Goal: Task Accomplishment & Management: Manage account settings

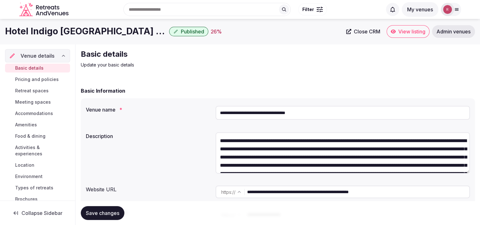
scroll to position [25, 0]
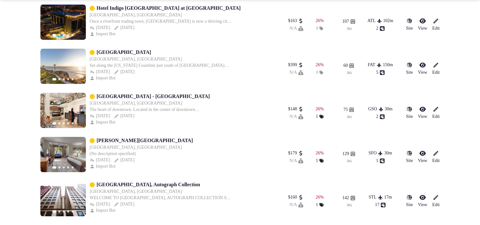
scroll to position [936, 0]
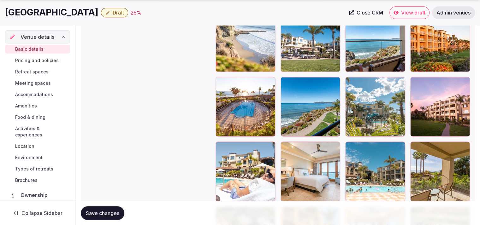
scroll to position [806, 0]
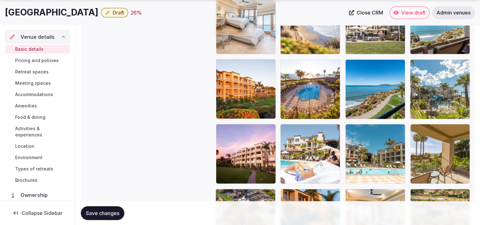
drag, startPoint x: 303, startPoint y: 139, endPoint x: 254, endPoint y: 45, distance: 105.8
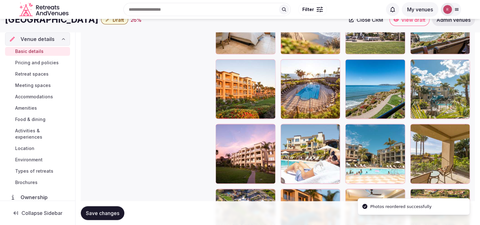
scroll to position [751, 0]
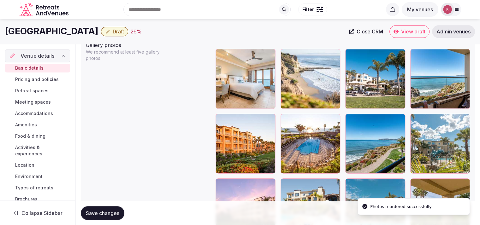
drag, startPoint x: 112, startPoint y: 30, endPoint x: 0, endPoint y: 30, distance: 112.2
click at [0, 30] on div "Dolphin Bay Resort & Spa Draft 26 % Close CRM View draft Admin venues" at bounding box center [240, 31] width 480 height 13
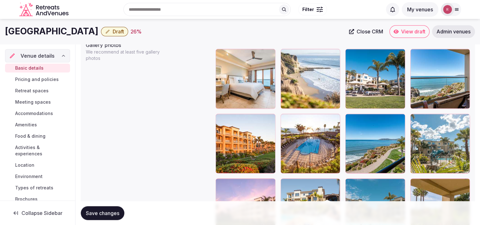
copy h1 "Dolphin Bay Resort & Spa"
click at [129, 83] on div "Gallery photos We recommend at least five gallery photos To pick up a draggable…" at bounding box center [278, 205] width 384 height 332
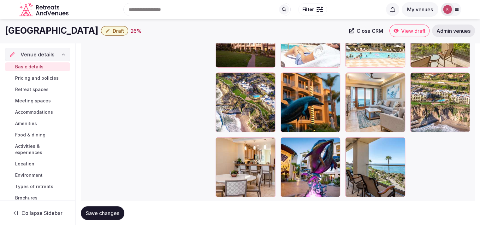
scroll to position [917, 0]
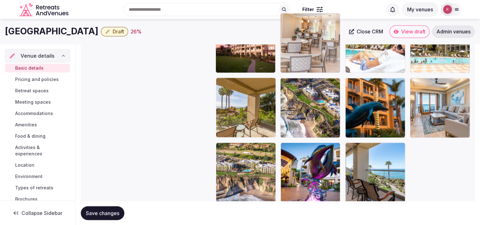
drag, startPoint x: 230, startPoint y: 157, endPoint x: 303, endPoint y: 69, distance: 114.6
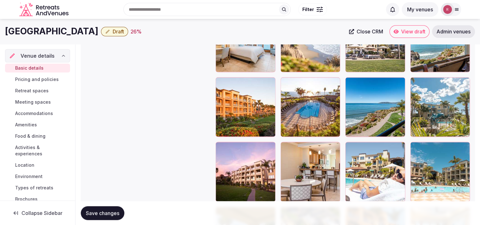
scroll to position [782, 0]
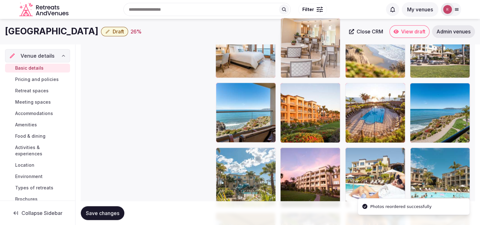
drag, startPoint x: 294, startPoint y: 167, endPoint x: 315, endPoint y: 62, distance: 107.1
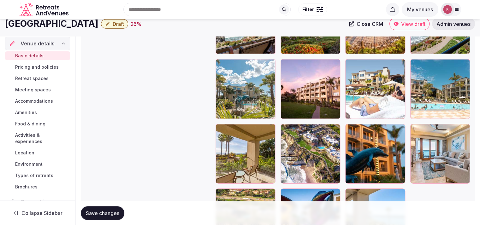
scroll to position [858, 0]
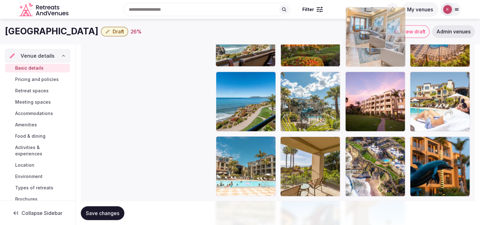
drag, startPoint x: 452, startPoint y: 177, endPoint x: 385, endPoint y: 74, distance: 122.3
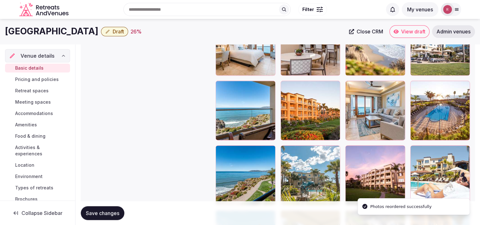
scroll to position [735, 0]
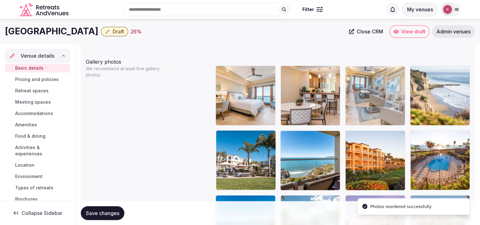
drag, startPoint x: 381, startPoint y: 155, endPoint x: 381, endPoint y: 120, distance: 35.3
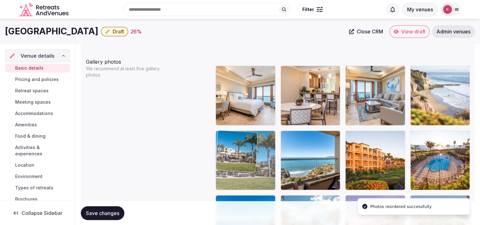
drag, startPoint x: 249, startPoint y: 174, endPoint x: 282, endPoint y: 170, distance: 33.7
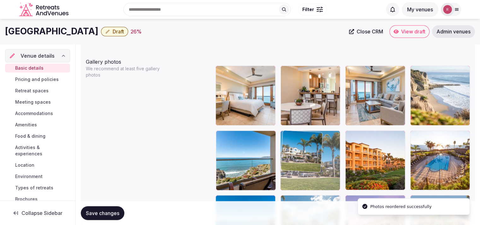
drag, startPoint x: 240, startPoint y: 174, endPoint x: 301, endPoint y: 181, distance: 61.5
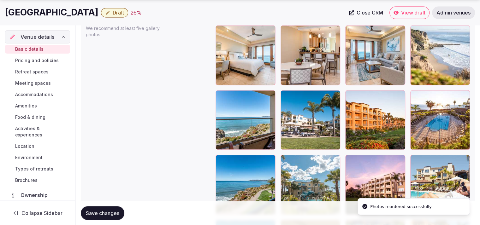
scroll to position [790, 0]
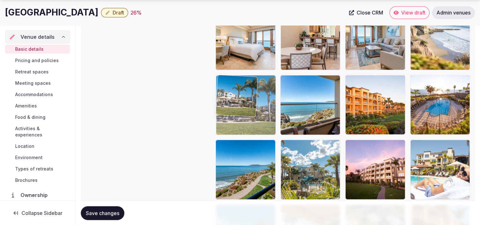
drag, startPoint x: 318, startPoint y: 114, endPoint x: 273, endPoint y: 120, distance: 44.5
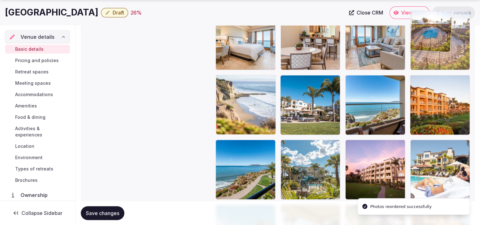
drag, startPoint x: 438, startPoint y: 123, endPoint x: 452, endPoint y: 77, distance: 48.5
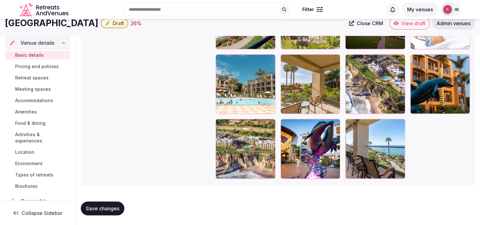
scroll to position [903, 0]
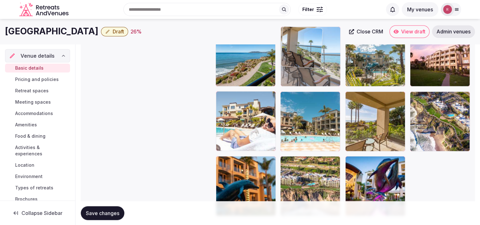
drag, startPoint x: 387, startPoint y: 184, endPoint x: 317, endPoint y: 68, distance: 135.8
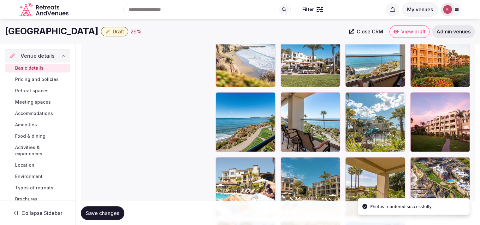
scroll to position [785, 0]
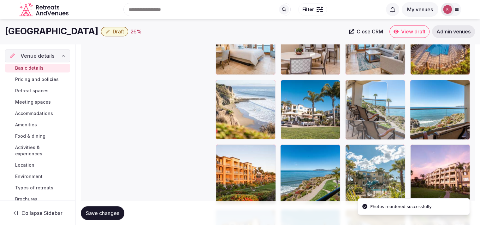
drag, startPoint x: 313, startPoint y: 169, endPoint x: 376, endPoint y: 136, distance: 70.7
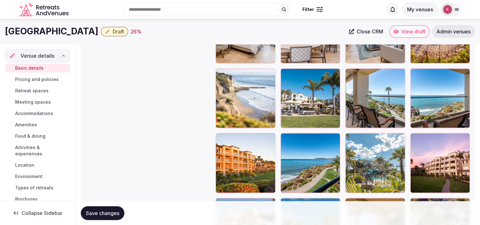
scroll to position [794, 0]
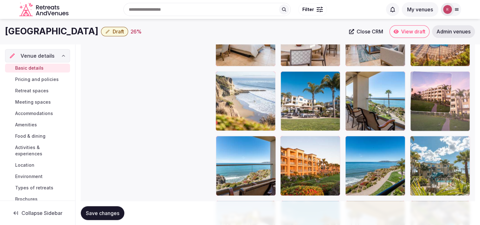
drag, startPoint x: 434, startPoint y: 172, endPoint x: 450, endPoint y: 130, distance: 44.8
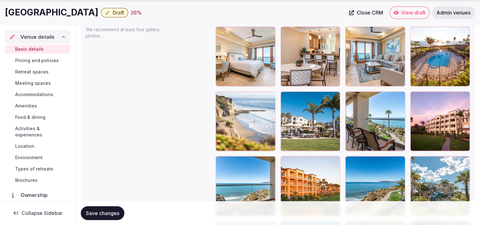
scroll to position [789, 0]
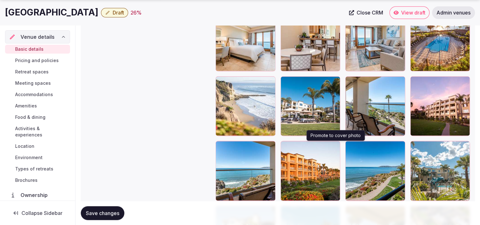
click at [334, 149] on button "button" at bounding box center [334, 147] width 8 height 8
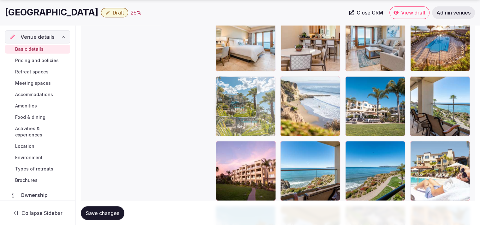
drag, startPoint x: 388, startPoint y: 171, endPoint x: 280, endPoint y: 136, distance: 113.5
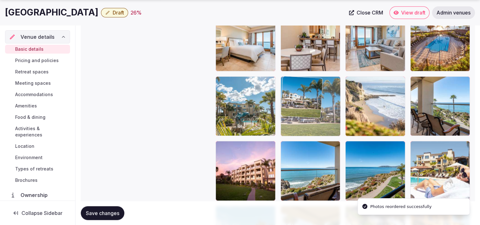
drag, startPoint x: 362, startPoint y: 123, endPoint x: 344, endPoint y: 127, distance: 17.8
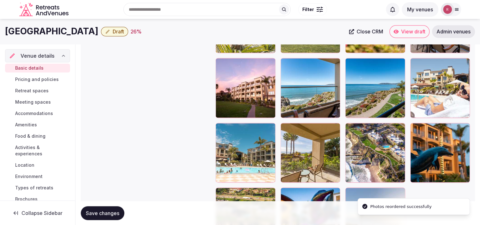
scroll to position [850, 0]
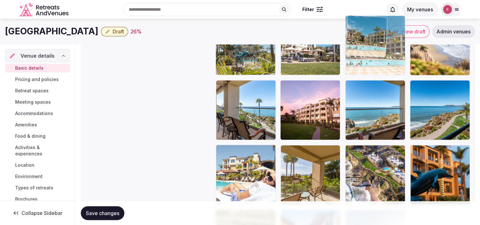
drag, startPoint x: 246, startPoint y: 175, endPoint x: 414, endPoint y: 80, distance: 192.6
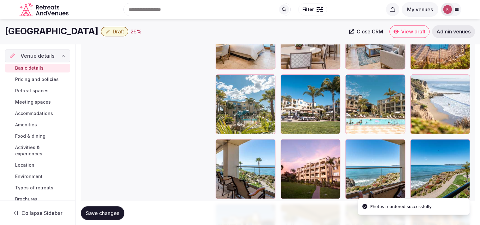
scroll to position [787, 0]
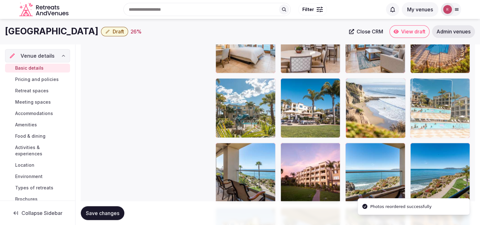
drag, startPoint x: 375, startPoint y: 105, endPoint x: 450, endPoint y: 109, distance: 75.2
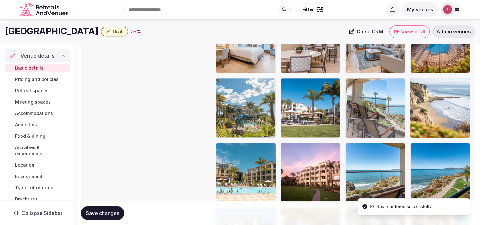
drag, startPoint x: 282, startPoint y: 163, endPoint x: 390, endPoint y: 126, distance: 114.3
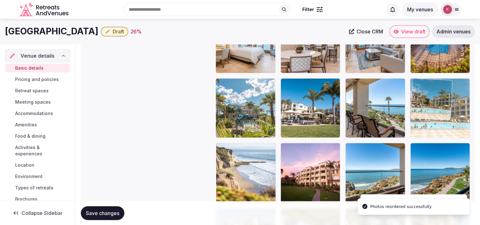
drag, startPoint x: 256, startPoint y: 175, endPoint x: 458, endPoint y: 120, distance: 209.2
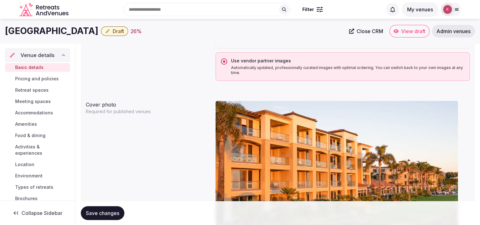
scroll to position [467, 0]
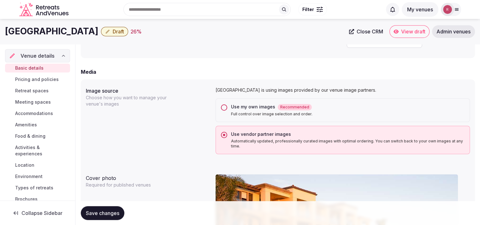
drag, startPoint x: 113, startPoint y: 29, endPoint x: 6, endPoint y: 34, distance: 106.4
click at [6, 34] on h1 "Dolphin Bay Resort & Spa" at bounding box center [51, 31] width 93 height 12
click at [233, 71] on div "Media" at bounding box center [278, 72] width 394 height 8
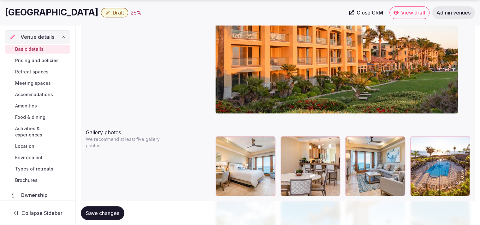
click at [110, 15] on icon "button" at bounding box center [107, 12] width 5 height 5
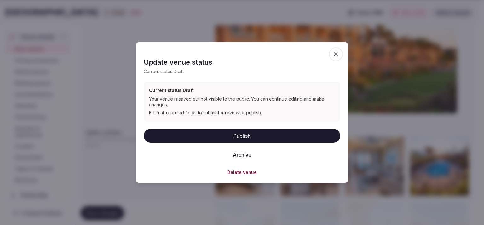
click at [245, 134] on button "Publish" at bounding box center [242, 136] width 197 height 14
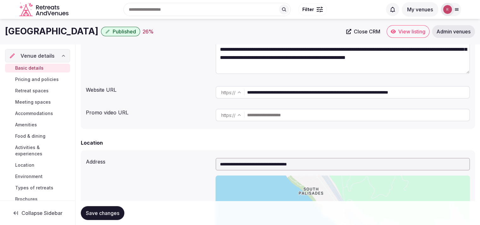
scroll to position [73, 0]
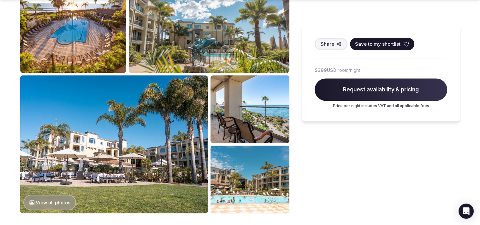
scroll to position [303, 0]
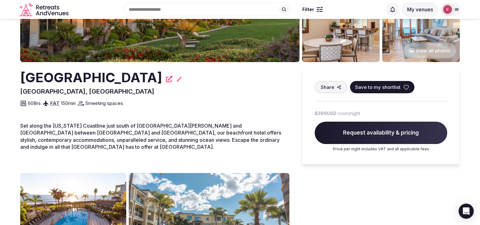
drag, startPoint x: 483, startPoint y: 29, endPoint x: 484, endPoint y: 48, distance: 18.3
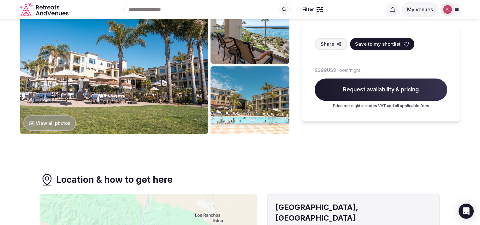
scroll to position [197, 0]
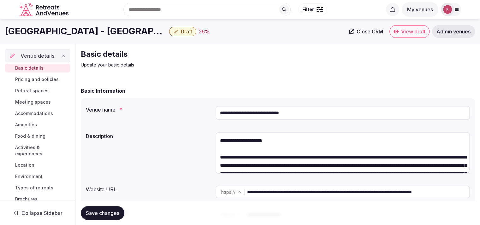
click at [290, 108] on input "**********" at bounding box center [342, 113] width 254 height 14
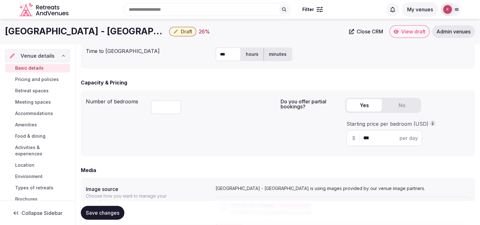
scroll to position [363, 0]
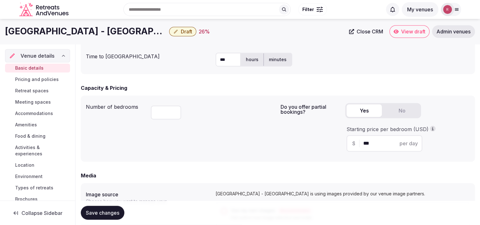
click at [227, 60] on input "***" at bounding box center [227, 60] width 25 height 14
type input "*"
type input "**"
click at [276, 57] on label "minutes" at bounding box center [278, 59] width 28 height 16
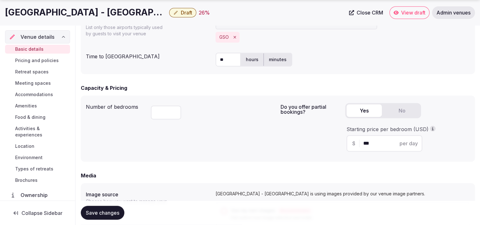
click at [110, 213] on span "Save changes" at bounding box center [102, 213] width 33 height 6
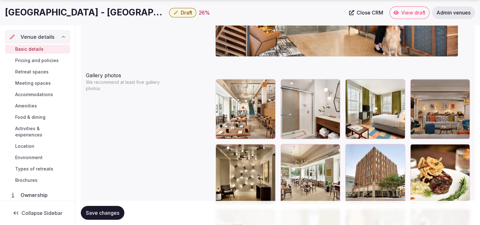
scroll to position [730, 0]
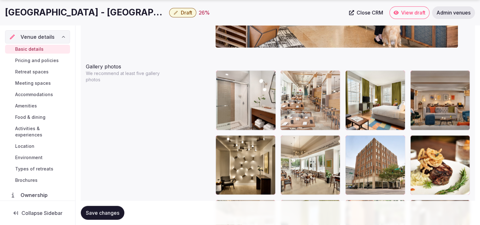
drag, startPoint x: 250, startPoint y: 117, endPoint x: 321, endPoint y: 118, distance: 71.3
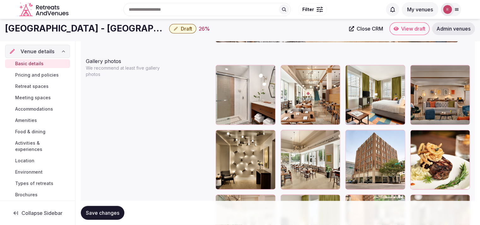
scroll to position [716, 0]
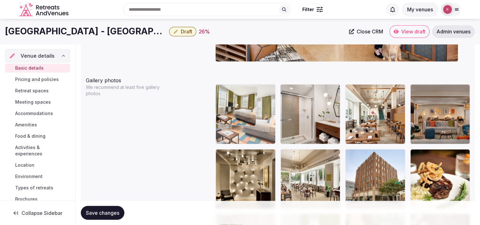
drag, startPoint x: 376, startPoint y: 119, endPoint x: 273, endPoint y: 121, distance: 103.1
click at [273, 121] on body "**********" at bounding box center [240, 29] width 480 height 1490
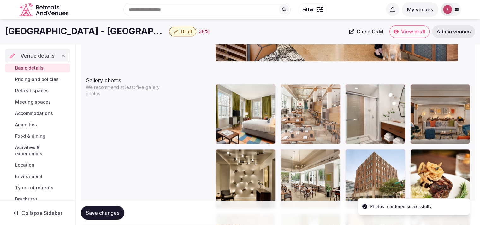
drag, startPoint x: 363, startPoint y: 123, endPoint x: 337, endPoint y: 129, distance: 25.8
click at [337, 129] on body "**********" at bounding box center [240, 29] width 480 height 1490
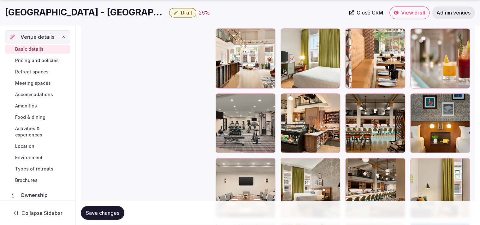
scroll to position [970, 0]
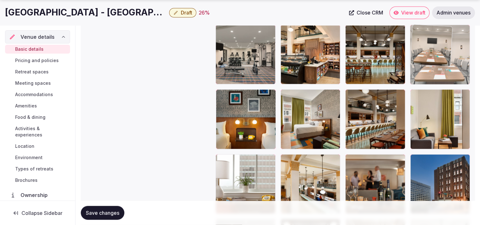
drag, startPoint x: 241, startPoint y: 111, endPoint x: 440, endPoint y: 72, distance: 203.1
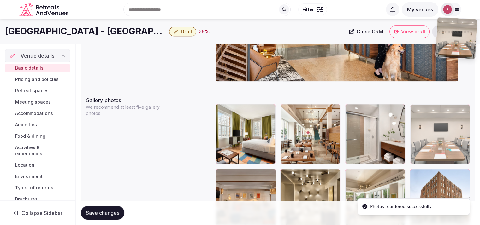
scroll to position [691, 0]
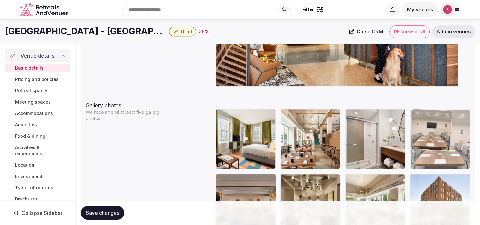
drag, startPoint x: 440, startPoint y: 186, endPoint x: 439, endPoint y: 124, distance: 62.4
click at [439, 124] on body "**********" at bounding box center [240, 54] width 480 height 1490
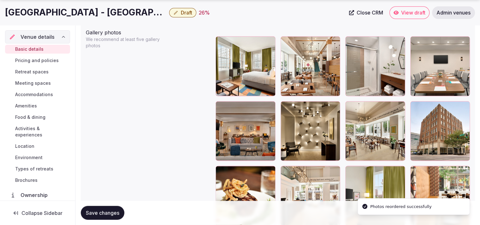
scroll to position [766, 0]
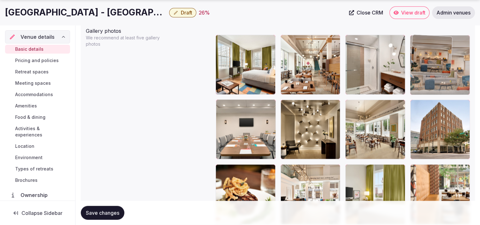
drag, startPoint x: 322, startPoint y: 130, endPoint x: 460, endPoint y: 87, distance: 145.0
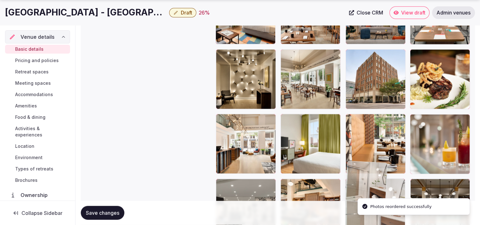
drag, startPoint x: 377, startPoint y: 118, endPoint x: 372, endPoint y: 206, distance: 88.1
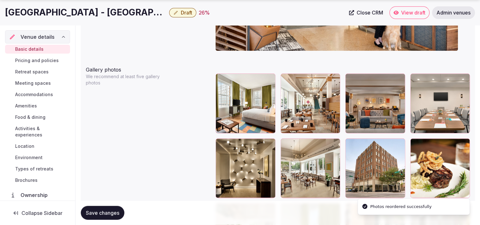
scroll to position [753, 0]
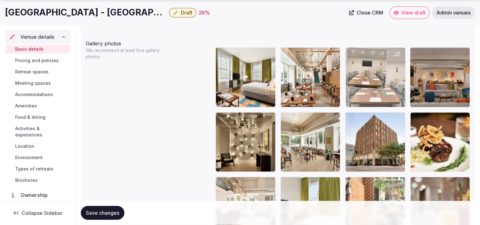
drag, startPoint x: 439, startPoint y: 89, endPoint x: 398, endPoint y: 94, distance: 41.4
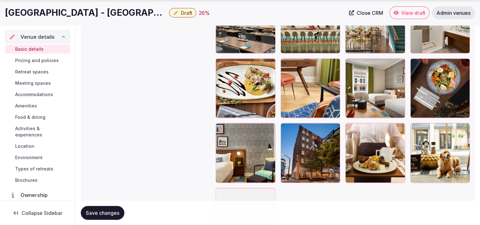
scroll to position [1201, 0]
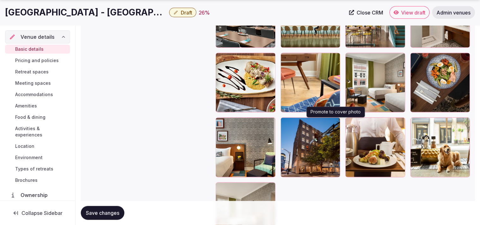
click at [334, 123] on icon "button" at bounding box center [333, 123] width 5 height 5
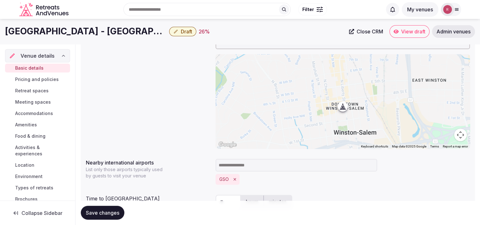
scroll to position [0, 0]
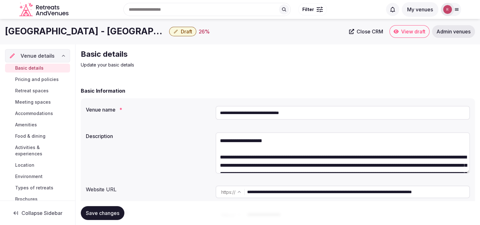
click at [280, 113] on input "**********" at bounding box center [342, 113] width 254 height 14
click at [426, 54] on div "Basic details Update your basic details" at bounding box center [278, 58] width 394 height 19
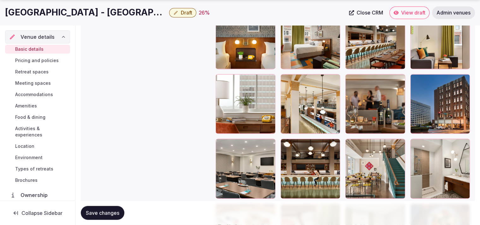
scroll to position [1056, 0]
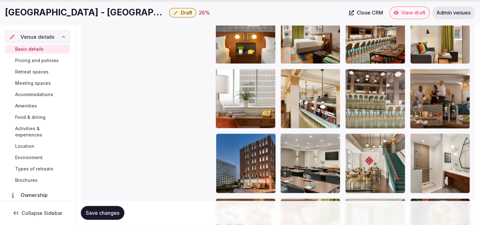
drag, startPoint x: 289, startPoint y: 178, endPoint x: 377, endPoint y: 126, distance: 102.6
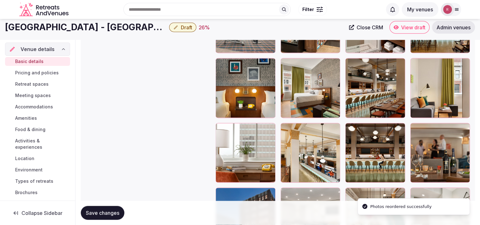
scroll to position [994, 0]
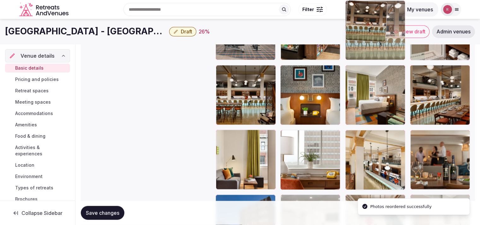
drag, startPoint x: 377, startPoint y: 168, endPoint x: 387, endPoint y: 57, distance: 111.7
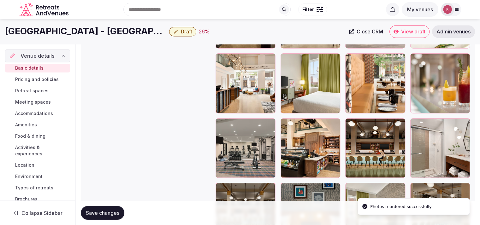
scroll to position [858, 0]
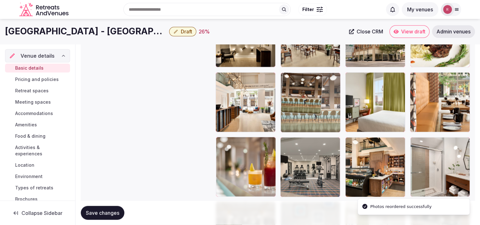
drag, startPoint x: 387, startPoint y: 169, endPoint x: 328, endPoint y: 85, distance: 102.9
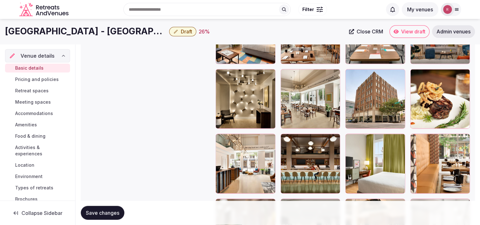
scroll to position [791, 0]
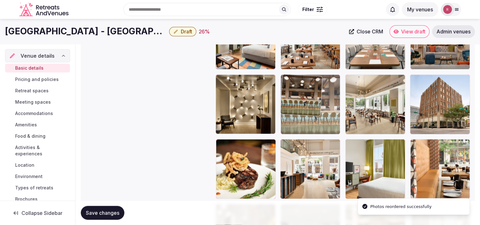
drag, startPoint x: 306, startPoint y: 169, endPoint x: 319, endPoint y: 117, distance: 53.6
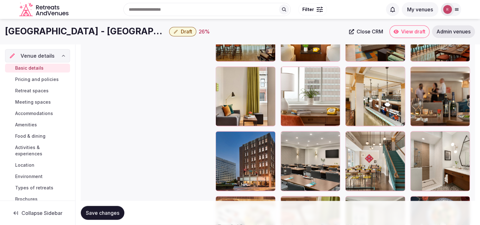
scroll to position [1051, 0]
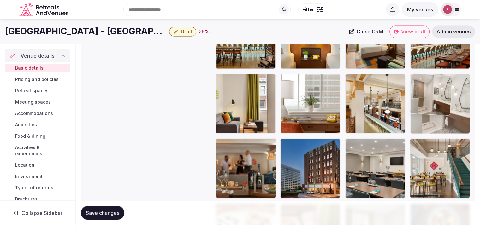
drag, startPoint x: 453, startPoint y: 184, endPoint x: 448, endPoint y: 131, distance: 53.8
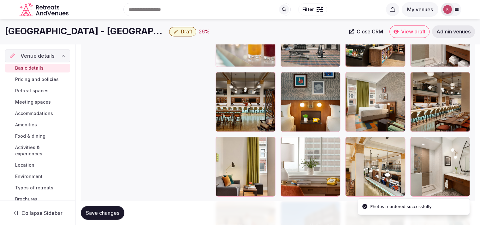
scroll to position [981, 0]
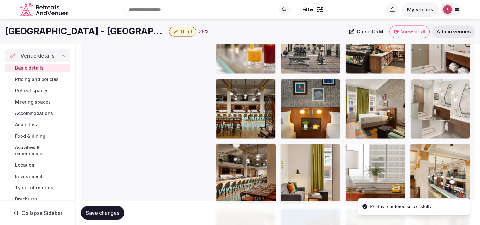
drag, startPoint x: 462, startPoint y: 166, endPoint x: 464, endPoint y: 131, distance: 35.4
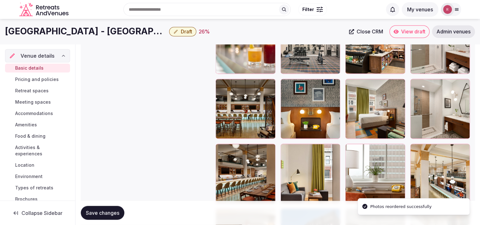
scroll to position [941, 0]
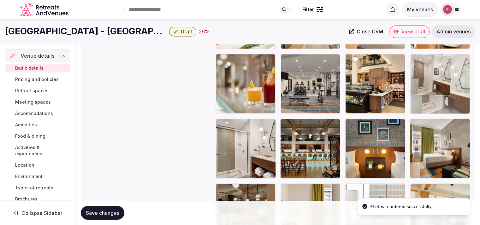
drag, startPoint x: 463, startPoint y: 150, endPoint x: 460, endPoint y: 110, distance: 40.1
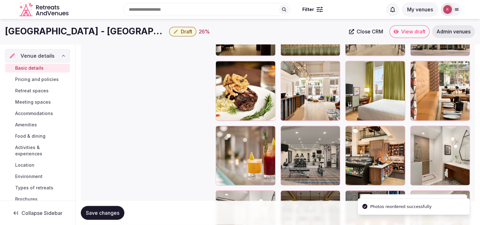
scroll to position [851, 0]
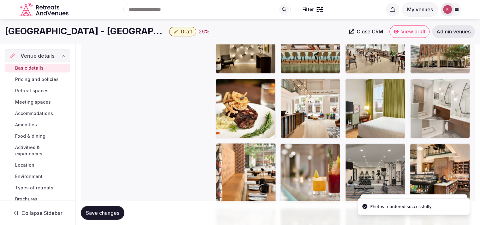
drag, startPoint x: 457, startPoint y: 157, endPoint x: 454, endPoint y: 120, distance: 37.4
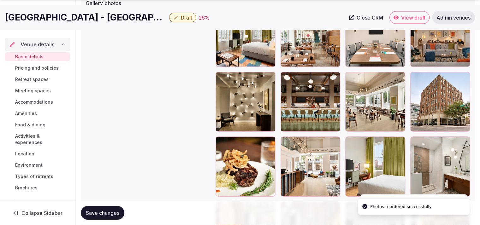
scroll to position [807, 0]
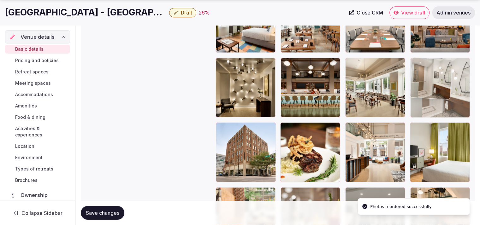
drag, startPoint x: 444, startPoint y: 135, endPoint x: 450, endPoint y: 102, distance: 33.9
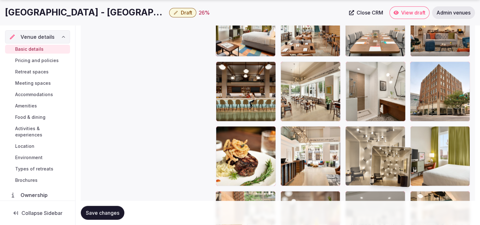
scroll to position [805, 0]
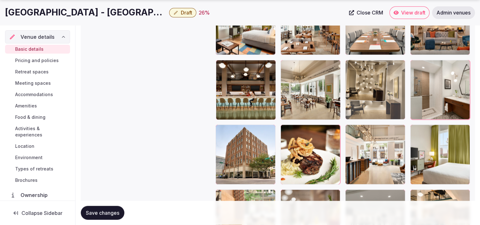
drag, startPoint x: 241, startPoint y: 147, endPoint x: 388, endPoint y: 127, distance: 149.2
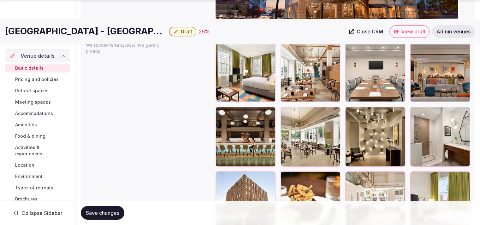
scroll to position [771, 0]
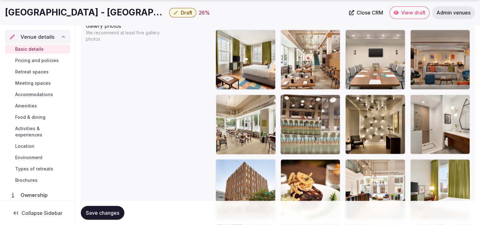
drag, startPoint x: 239, startPoint y: 129, endPoint x: 299, endPoint y: 127, distance: 60.2
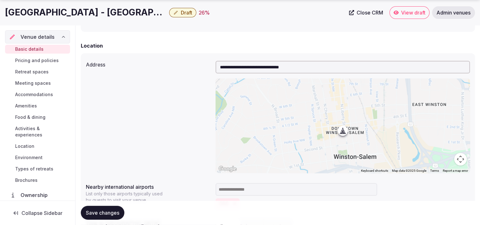
scroll to position [394, 0]
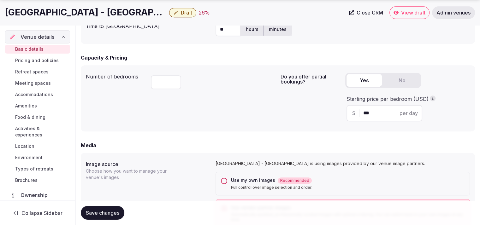
click at [179, 11] on button "Draft" at bounding box center [182, 12] width 27 height 9
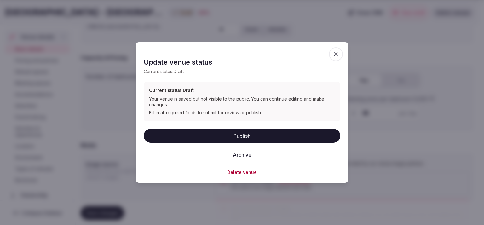
click at [247, 140] on button "Publish" at bounding box center [242, 136] width 197 height 14
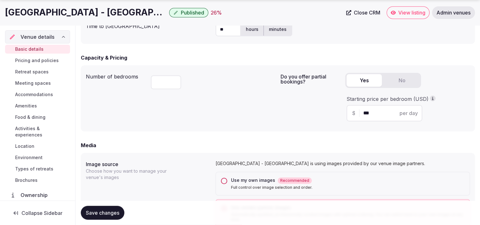
scroll to position [197, 0]
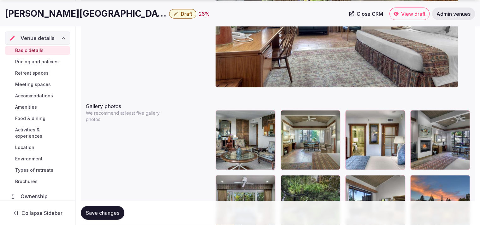
scroll to position [793, 0]
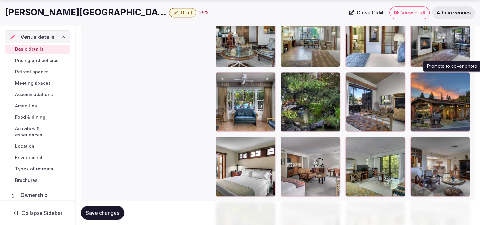
click at [463, 77] on icon "button" at bounding box center [463, 78] width 5 height 5
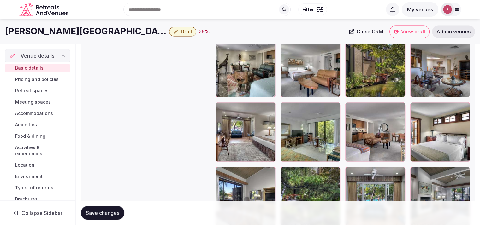
scroll to position [1005, 0]
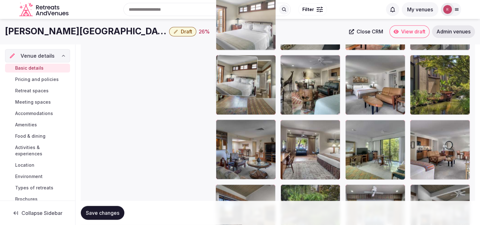
drag, startPoint x: 377, startPoint y: 120, endPoint x: 257, endPoint y: 82, distance: 126.3
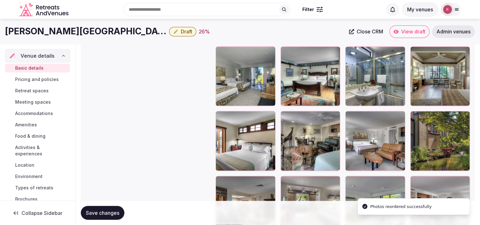
scroll to position [913, 0]
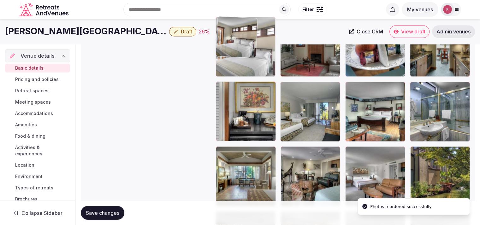
drag, startPoint x: 261, startPoint y: 130, endPoint x: 272, endPoint y: 65, distance: 65.8
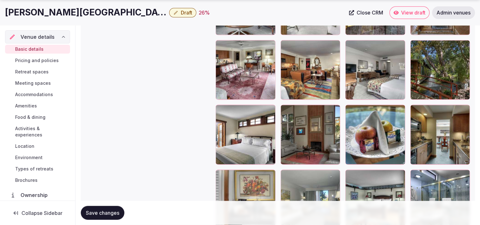
scroll to position [808, 0]
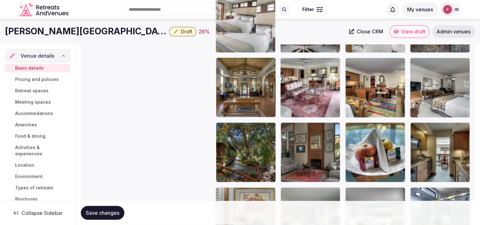
drag, startPoint x: 240, startPoint y: 162, endPoint x: 269, endPoint y: 59, distance: 107.4
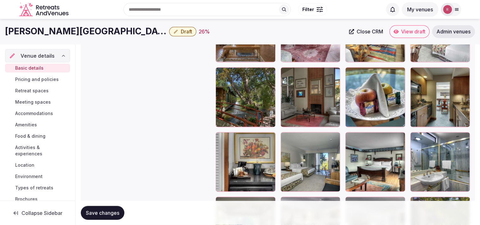
scroll to position [796, 0]
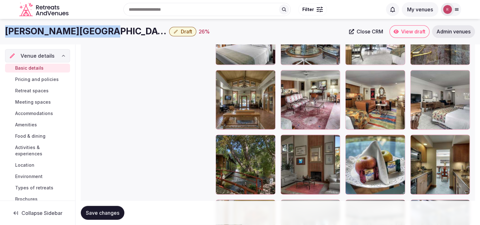
drag, startPoint x: 96, startPoint y: 29, endPoint x: 4, endPoint y: 43, distance: 93.6
click at [4, 43] on div "Dinah's Garden Hotel Draft 26 % Close CRM View draft Admin venues" at bounding box center [240, 31] width 480 height 25
copy h1 "Dinah's Garden Hotel"
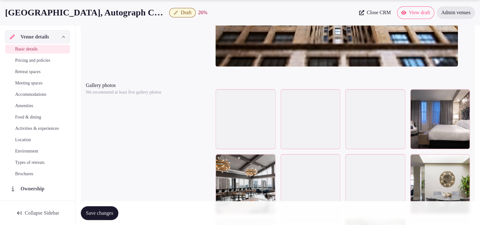
scroll to position [767, 0]
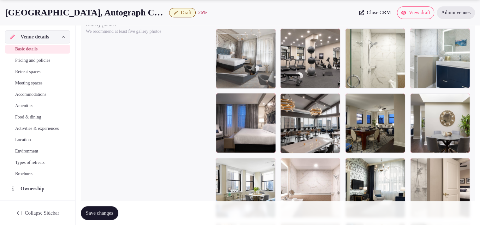
drag, startPoint x: 318, startPoint y: 126, endPoint x: 271, endPoint y: 92, distance: 57.9
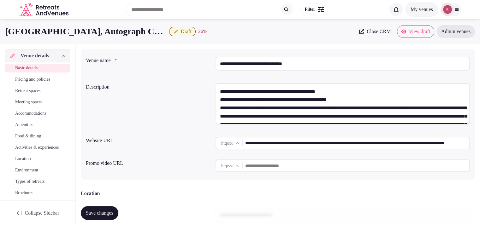
scroll to position [0, 0]
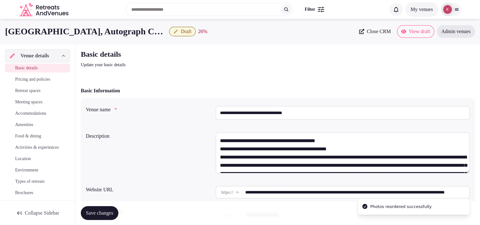
click at [257, 107] on input "**********" at bounding box center [342, 113] width 254 height 14
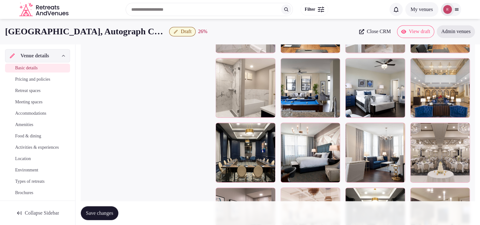
scroll to position [1055, 0]
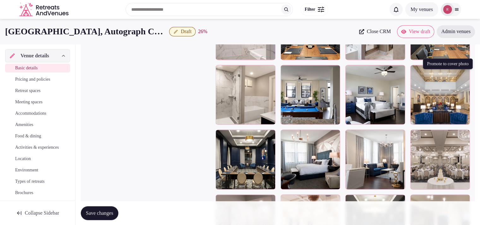
click at [463, 74] on icon "button" at bounding box center [463, 71] width 5 height 5
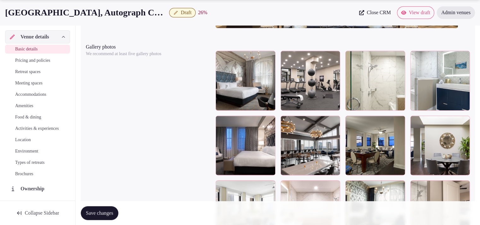
scroll to position [750, 0]
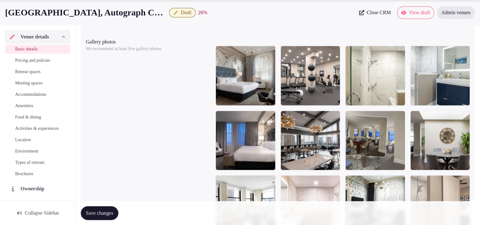
drag, startPoint x: 375, startPoint y: 146, endPoint x: 354, endPoint y: 153, distance: 21.7
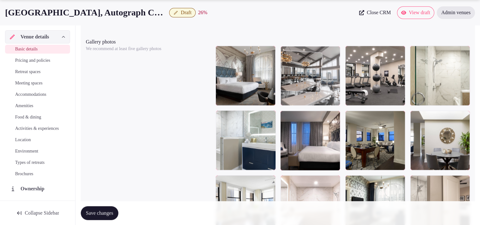
drag, startPoint x: 315, startPoint y: 150, endPoint x: 323, endPoint y: 108, distance: 42.9
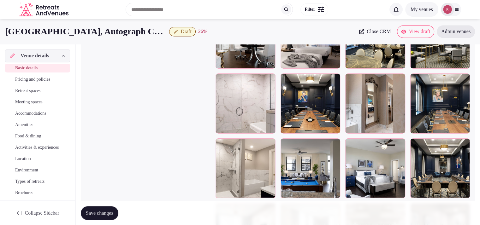
scroll to position [937, 0]
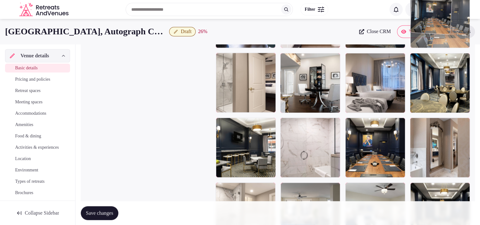
drag, startPoint x: 440, startPoint y: 159, endPoint x: 446, endPoint y: 71, distance: 88.5
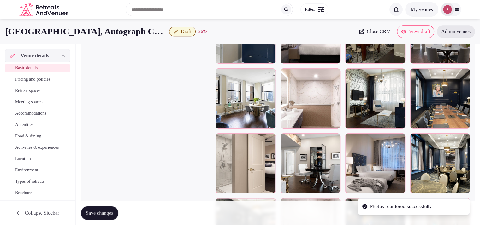
scroll to position [800, 0]
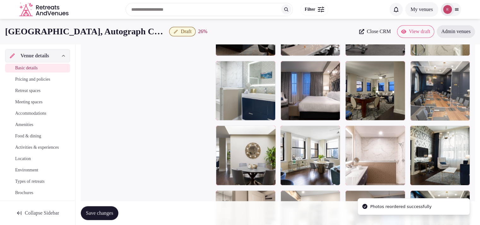
drag, startPoint x: 444, startPoint y: 148, endPoint x: 451, endPoint y: 108, distance: 40.3
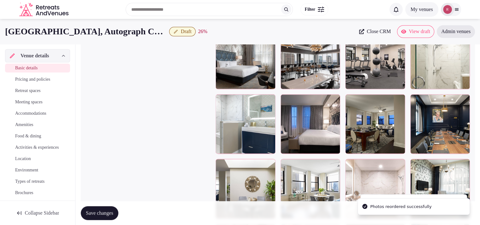
scroll to position [709, 0]
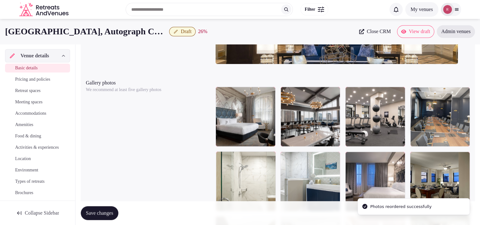
drag, startPoint x: 428, startPoint y: 189, endPoint x: 436, endPoint y: 148, distance: 42.2
click at [436, 148] on body "**********" at bounding box center [240, 1] width 480 height 1420
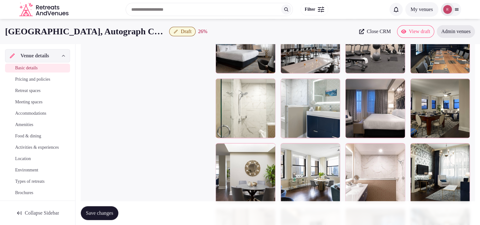
scroll to position [763, 0]
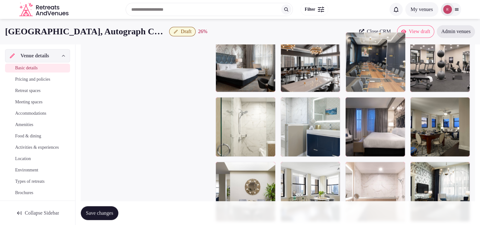
drag, startPoint x: 438, startPoint y: 87, endPoint x: 399, endPoint y: 91, distance: 39.6
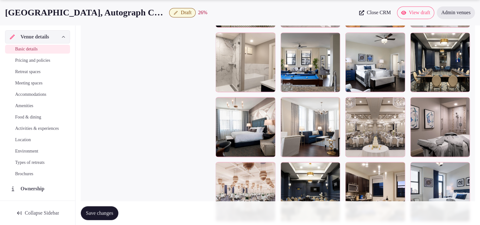
scroll to position [1094, 0]
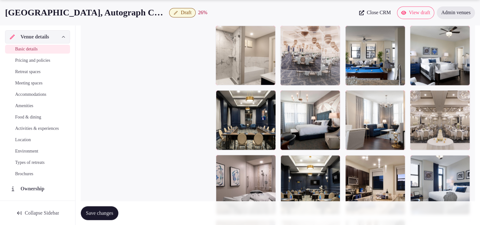
drag, startPoint x: 242, startPoint y: 184, endPoint x: 329, endPoint y: 83, distance: 134.1
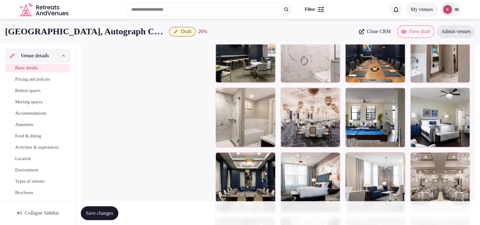
scroll to position [960, 0]
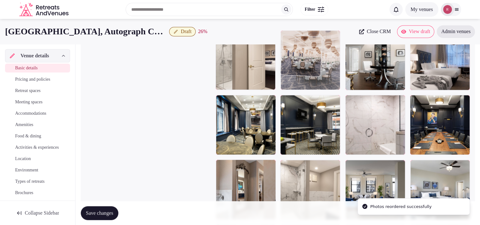
drag, startPoint x: 300, startPoint y: 189, endPoint x: 329, endPoint y: 87, distance: 105.9
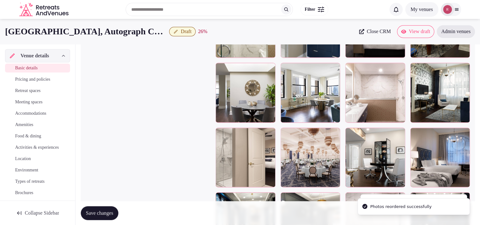
scroll to position [830, 0]
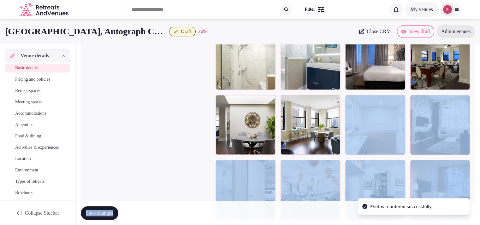
drag, startPoint x: 321, startPoint y: 164, endPoint x: 324, endPoint y: 154, distance: 10.6
click at [315, 181] on div at bounding box center [310, 190] width 60 height 60
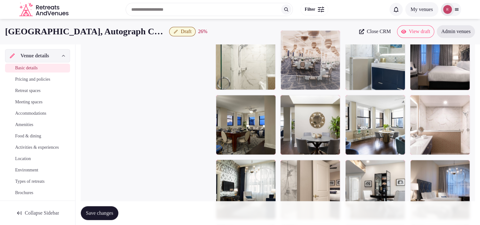
drag, startPoint x: 315, startPoint y: 181, endPoint x: 325, endPoint y: 87, distance: 94.2
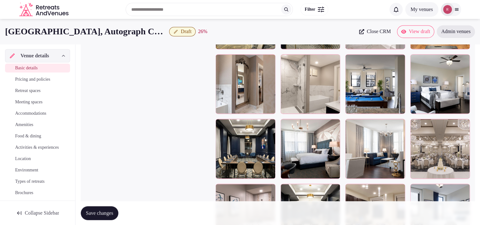
scroll to position [1023, 0]
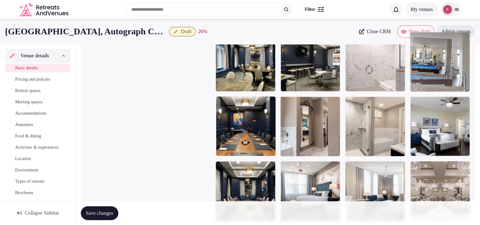
drag, startPoint x: 385, startPoint y: 154, endPoint x: 443, endPoint y: 106, distance: 75.1
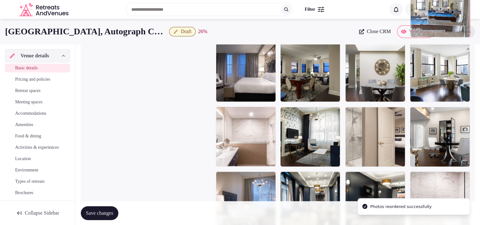
scroll to position [880, 0]
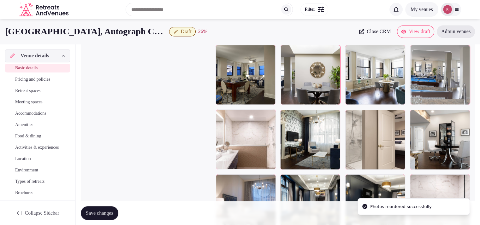
drag, startPoint x: 454, startPoint y: 141, endPoint x: 471, endPoint y: 76, distance: 66.8
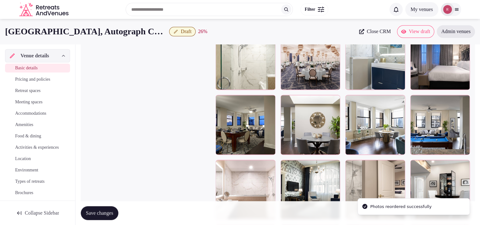
scroll to position [791, 0]
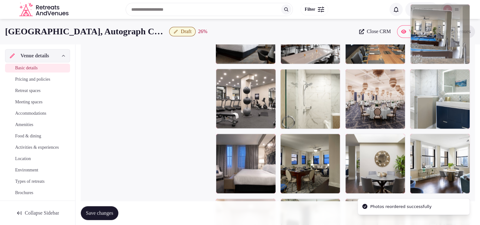
drag, startPoint x: 446, startPoint y: 155, endPoint x: 460, endPoint y: 52, distance: 104.0
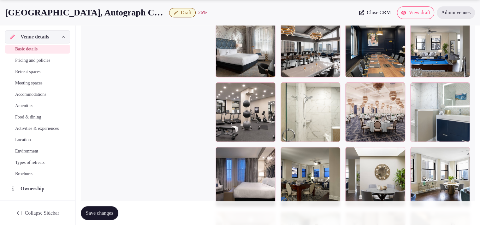
scroll to position [787, 0]
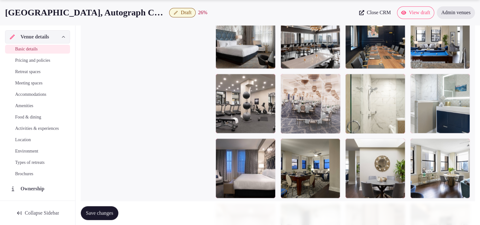
drag, startPoint x: 372, startPoint y: 126, endPoint x: 319, endPoint y: 122, distance: 53.5
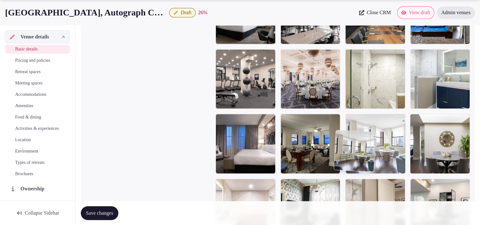
scroll to position [812, 0]
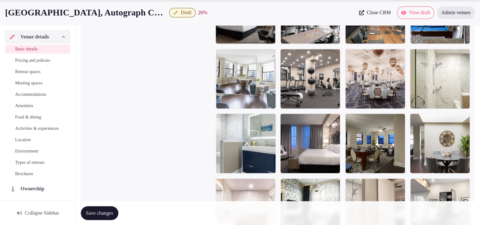
drag, startPoint x: 446, startPoint y: 173, endPoint x: 259, endPoint y: 125, distance: 193.4
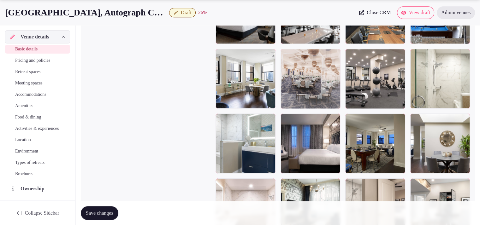
drag, startPoint x: 375, startPoint y: 97, endPoint x: 327, endPoint y: 102, distance: 48.2
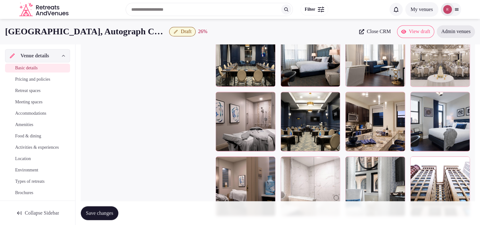
scroll to position [1151, 0]
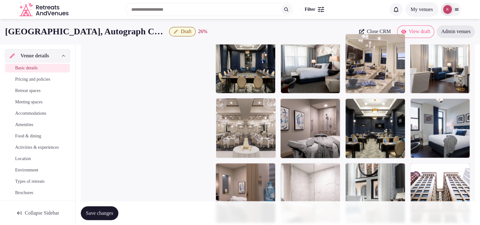
drag, startPoint x: 388, startPoint y: 141, endPoint x: 382, endPoint y: 92, distance: 49.5
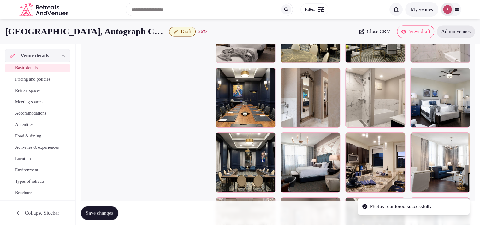
scroll to position [1047, 0]
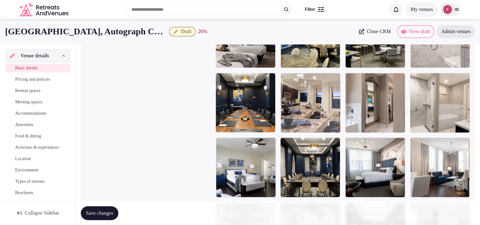
drag, startPoint x: 383, startPoint y: 178, endPoint x: 334, endPoint y: 106, distance: 87.4
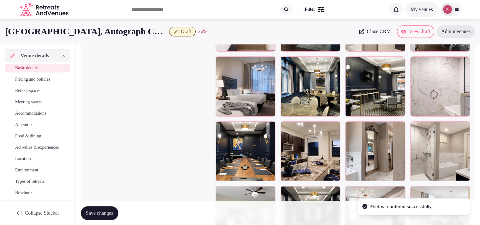
scroll to position [973, 0]
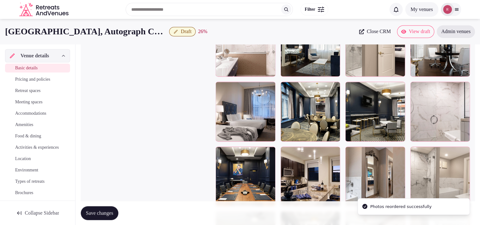
click at [320, 147] on div at bounding box center [342, 111] width 254 height 578
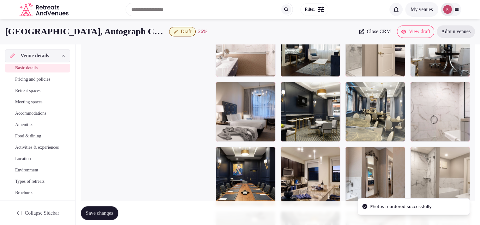
drag, startPoint x: 324, startPoint y: 133, endPoint x: 388, endPoint y: 131, distance: 64.4
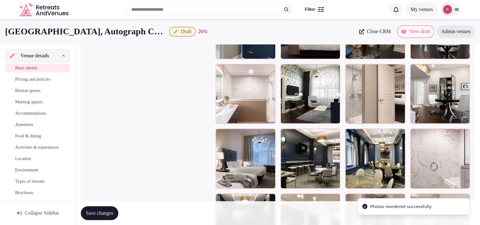
scroll to position [923, 0]
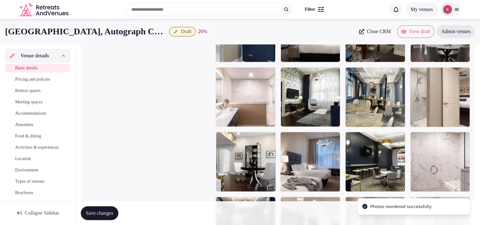
drag, startPoint x: 360, startPoint y: 178, endPoint x: 370, endPoint y: 144, distance: 35.2
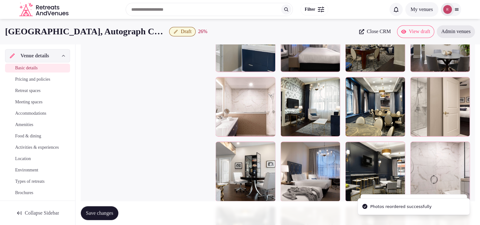
scroll to position [863, 0]
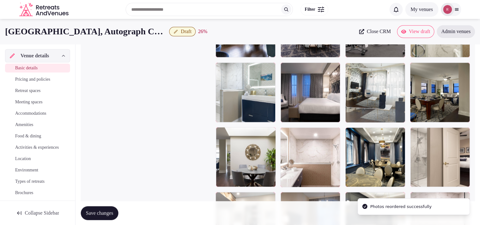
drag, startPoint x: 313, startPoint y: 155, endPoint x: 374, endPoint y: 116, distance: 72.5
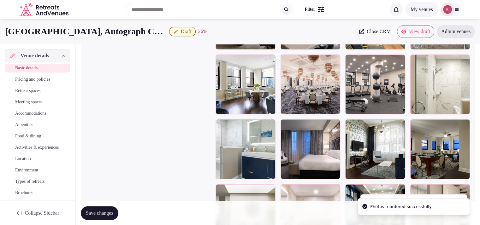
scroll to position [787, 0]
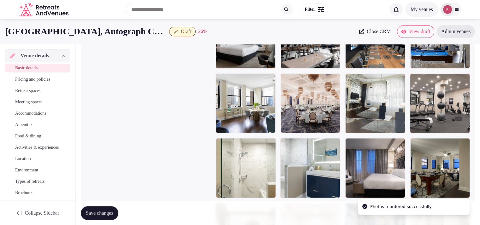
drag, startPoint x: 380, startPoint y: 179, endPoint x: 391, endPoint y: 140, distance: 40.5
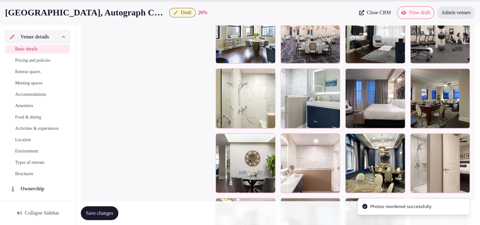
scroll to position [872, 0]
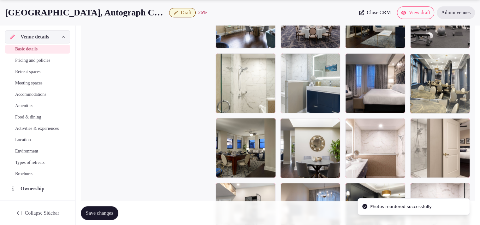
drag, startPoint x: 429, startPoint y: 115, endPoint x: 433, endPoint y: 112, distance: 4.9
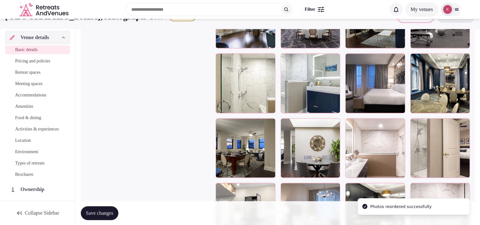
scroll to position [820, 0]
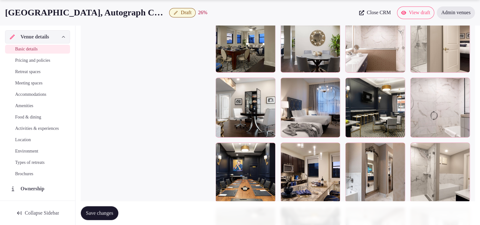
scroll to position [991, 0]
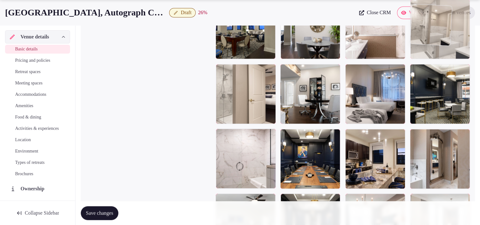
drag, startPoint x: 452, startPoint y: 160, endPoint x: 459, endPoint y: 65, distance: 95.8
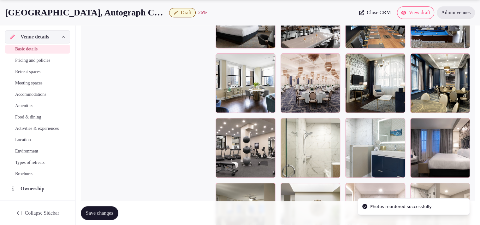
scroll to position [819, 0]
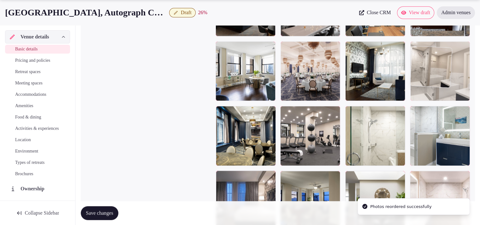
drag, startPoint x: 446, startPoint y: 190, endPoint x: 449, endPoint y: 78, distance: 112.3
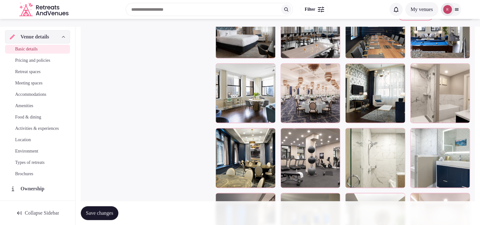
scroll to position [207, 0]
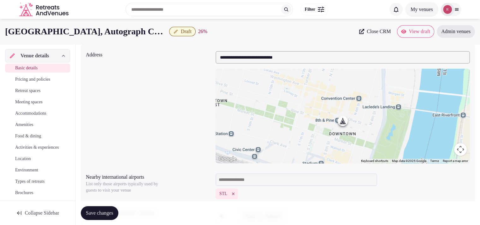
click at [180, 32] on button "Draft" at bounding box center [182, 31] width 26 height 9
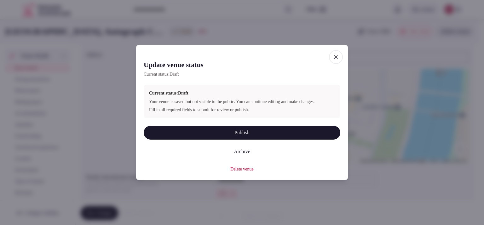
click at [271, 133] on button "Publish" at bounding box center [242, 133] width 197 height 14
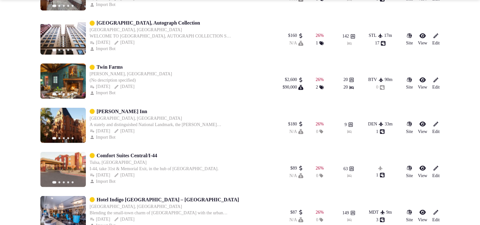
scroll to position [1121, 0]
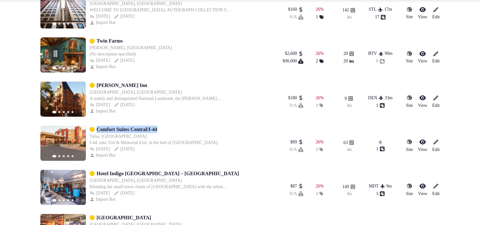
drag, startPoint x: 173, startPoint y: 126, endPoint x: 96, endPoint y: 131, distance: 76.5
click at [96, 131] on div "Comfort Suites Central/I-44" at bounding box center [154, 129] width 129 height 8
copy link "Comfort Suites Central/I-44"
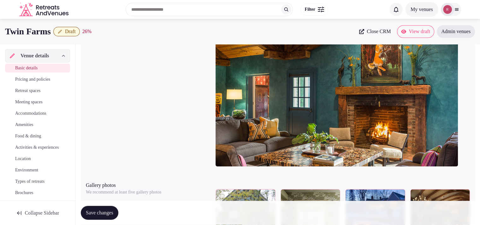
scroll to position [603, 0]
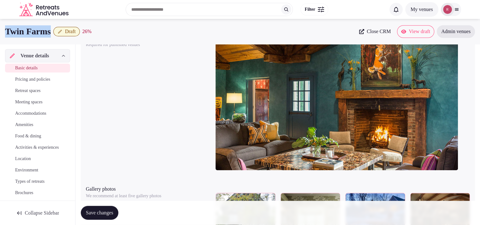
drag, startPoint x: 56, startPoint y: 32, endPoint x: 5, endPoint y: 29, distance: 51.2
click at [5, 29] on div "Twin Farms Draft 26 % Close CRM View draft Admin venues" at bounding box center [240, 31] width 480 height 13
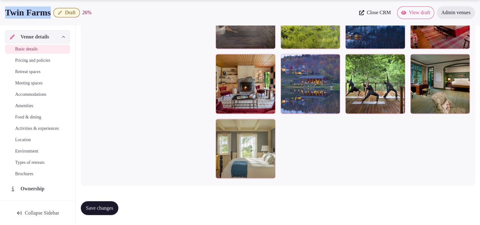
scroll to position [679, 0]
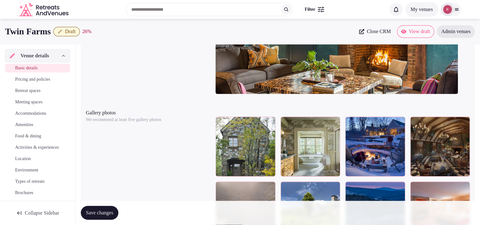
click at [189, 63] on div "Cover photo Required for published venues" at bounding box center [278, 28] width 384 height 146
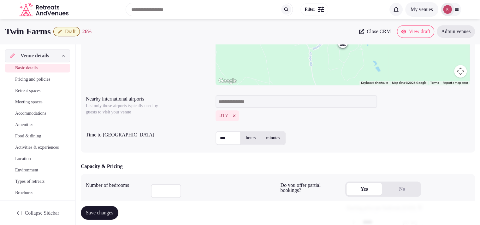
scroll to position [0, 0]
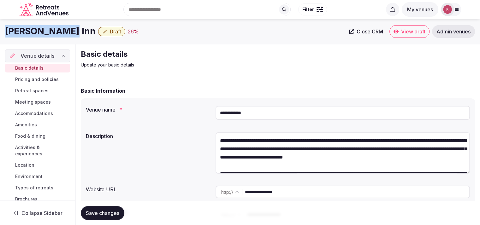
drag, startPoint x: 62, startPoint y: 35, endPoint x: 4, endPoint y: 39, distance: 58.2
click at [4, 39] on div "Patterson Inn Draft 26 % Close CRM View draft Admin venues" at bounding box center [240, 31] width 480 height 25
copy h1 "Patterson Inn"
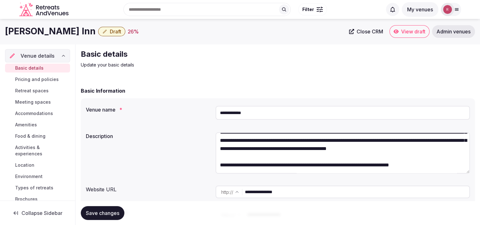
click at [235, 39] on div "Patterson Inn Draft 26 % Close CRM View draft Admin venues" at bounding box center [240, 31] width 480 height 25
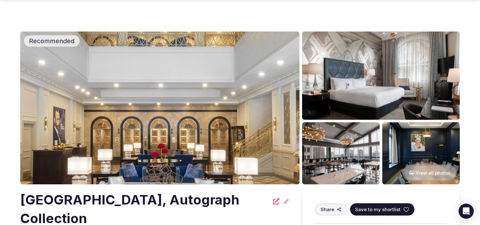
scroll to position [197, 0]
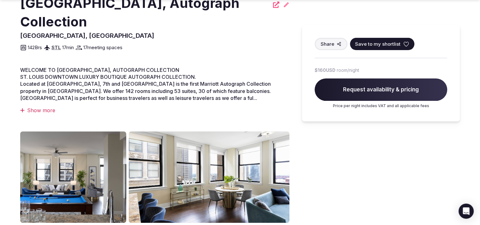
click at [279, 28] on div "[GEOGRAPHIC_DATA], Autograph Collection" at bounding box center [154, 12] width 269 height 37
click at [284, 7] on icon at bounding box center [286, 5] width 6 height 6
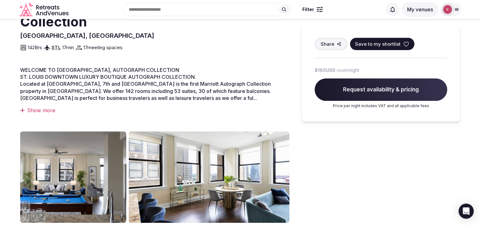
scroll to position [0, 0]
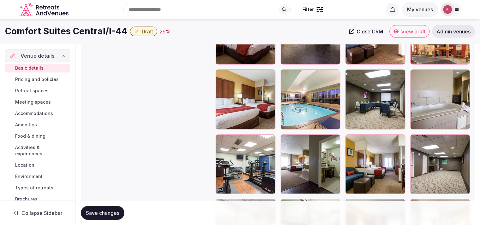
scroll to position [1195, 0]
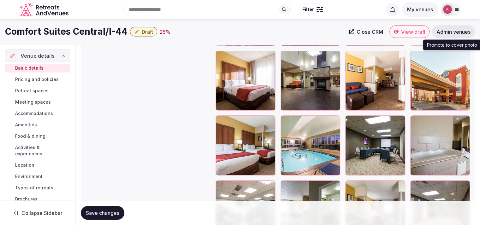
click at [463, 55] on icon "button" at bounding box center [463, 57] width 3 height 4
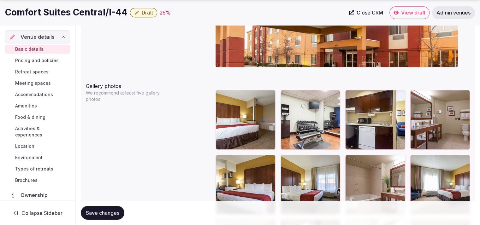
scroll to position [757, 0]
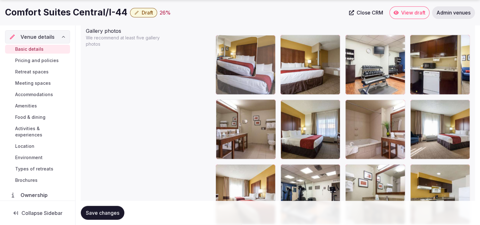
drag, startPoint x: 262, startPoint y: 118, endPoint x: 269, endPoint y: 75, distance: 43.3
click at [269, 75] on body "**********" at bounding box center [240, 48] width 480 height 1611
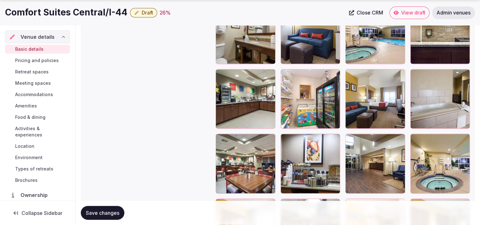
scroll to position [1049, 0]
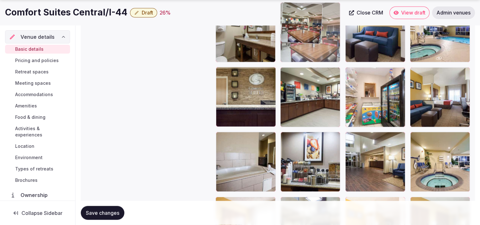
drag, startPoint x: 224, startPoint y: 165, endPoint x: 318, endPoint y: 54, distance: 145.6
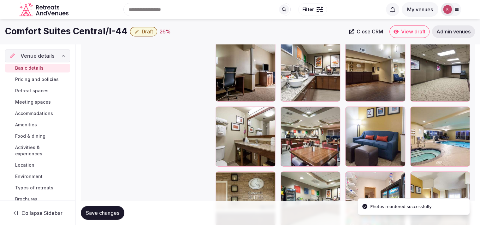
scroll to position [926, 0]
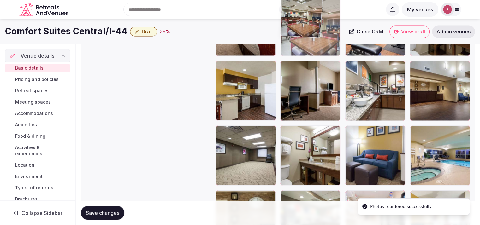
drag, startPoint x: 306, startPoint y: 148, endPoint x: 320, endPoint y: 56, distance: 92.6
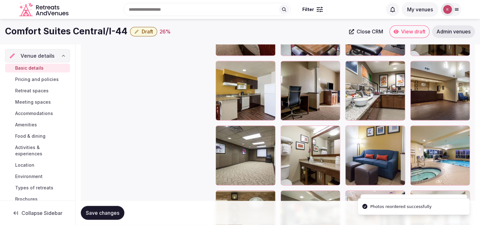
drag, startPoint x: 479, startPoint y: 140, endPoint x: 484, endPoint y: 123, distance: 17.2
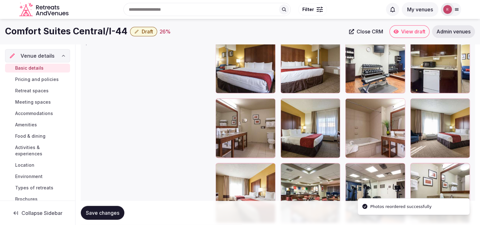
scroll to position [755, 0]
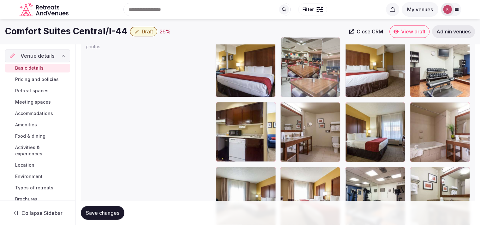
drag, startPoint x: 298, startPoint y: 185, endPoint x: 327, endPoint y: 84, distance: 105.7
click at [327, 84] on body "**********" at bounding box center [240, 50] width 480 height 1611
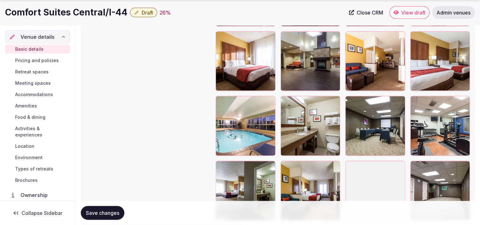
scroll to position [1246, 0]
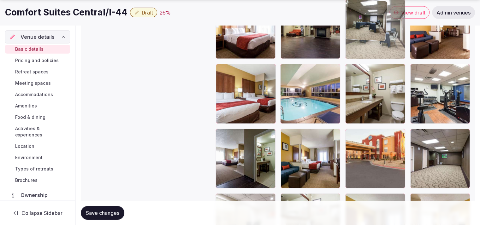
drag, startPoint x: 370, startPoint y: 106, endPoint x: 409, endPoint y: 65, distance: 56.4
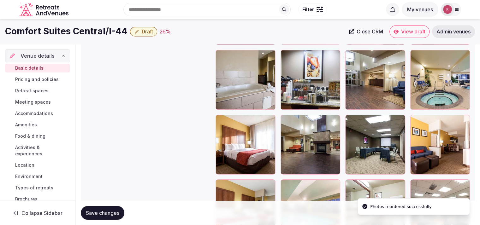
scroll to position [1081, 0]
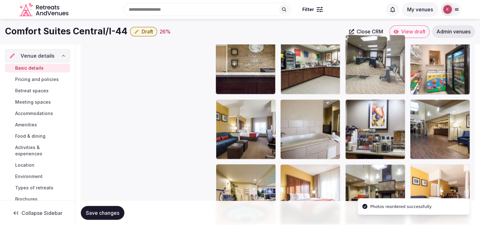
drag, startPoint x: 382, startPoint y: 181, endPoint x: 394, endPoint y: 75, distance: 106.0
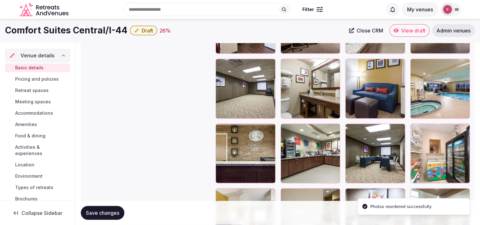
scroll to position [981, 0]
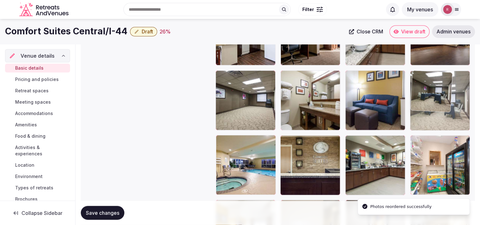
drag, startPoint x: 423, startPoint y: 125, endPoint x: 433, endPoint y: 113, distance: 15.9
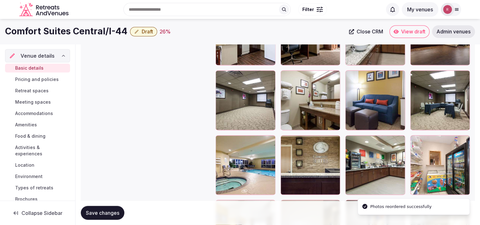
scroll to position [917, 0]
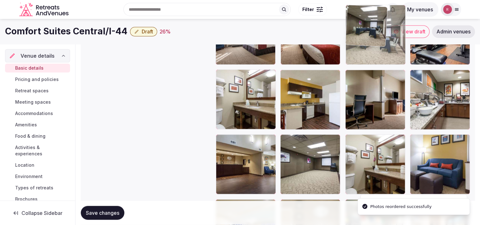
drag, startPoint x: 447, startPoint y: 158, endPoint x: 393, endPoint y: 65, distance: 107.6
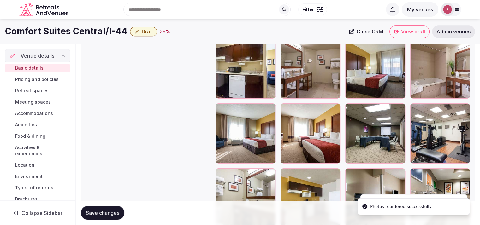
scroll to position [780, 0]
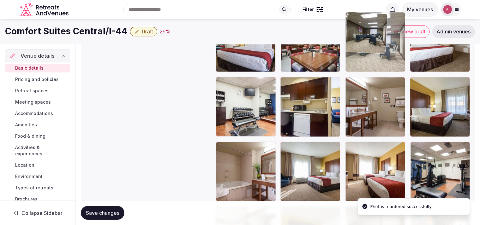
drag, startPoint x: 395, startPoint y: 162, endPoint x: 388, endPoint y: 68, distance: 94.8
click at [388, 68] on body "**********" at bounding box center [240, 25] width 480 height 1611
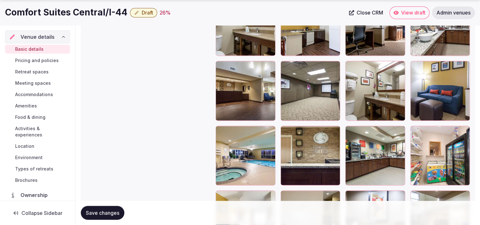
scroll to position [1002, 0]
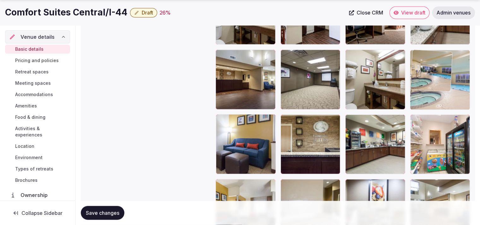
drag, startPoint x: 386, startPoint y: 102, endPoint x: 446, endPoint y: 92, distance: 61.0
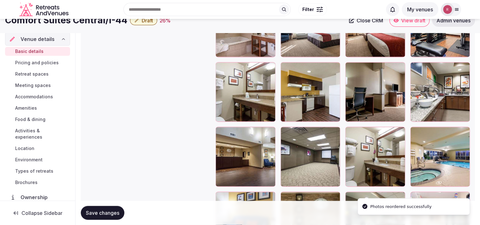
scroll to position [917, 0]
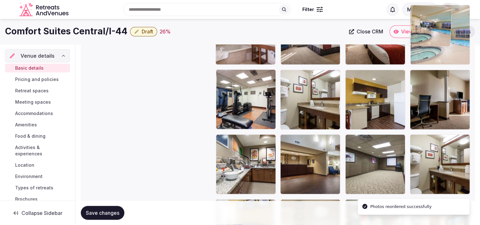
drag, startPoint x: 462, startPoint y: 105, endPoint x: 463, endPoint y: 59, distance: 46.1
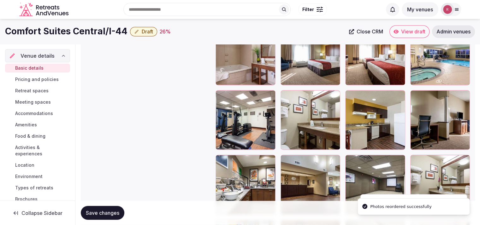
scroll to position [797, 0]
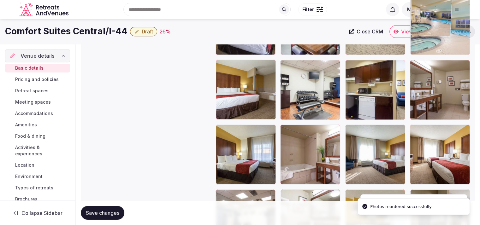
drag, startPoint x: 449, startPoint y: 87, endPoint x: 451, endPoint y: 49, distance: 38.8
click at [451, 49] on body "**********" at bounding box center [240, 8] width 480 height 1611
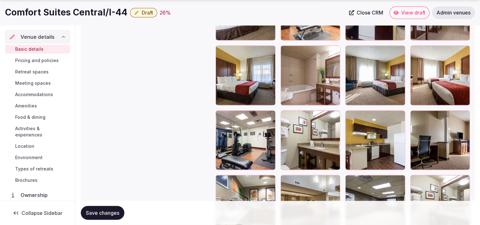
scroll to position [933, 0]
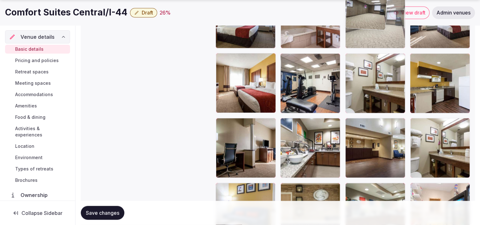
drag, startPoint x: 362, startPoint y: 140, endPoint x: 376, endPoint y: 45, distance: 95.2
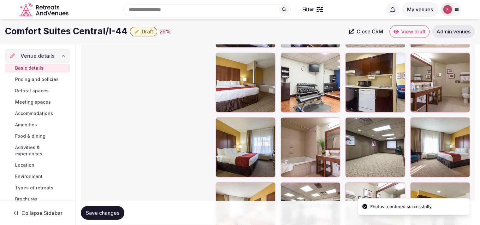
scroll to position [789, 0]
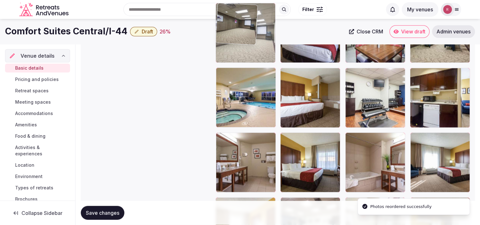
drag, startPoint x: 373, startPoint y: 154, endPoint x: 266, endPoint y: 62, distance: 141.5
click at [266, 62] on body "**********" at bounding box center [240, 16] width 480 height 1611
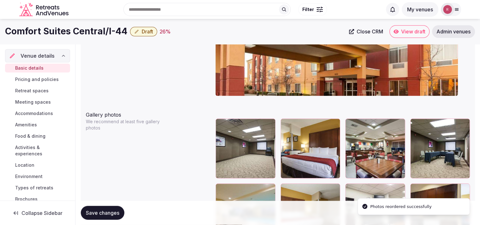
scroll to position [723, 0]
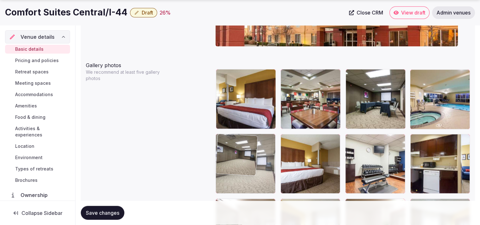
drag, startPoint x: 227, startPoint y: 105, endPoint x: 236, endPoint y: 149, distance: 45.3
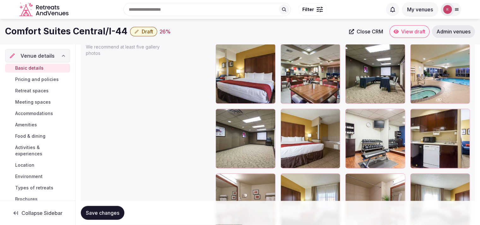
scroll to position [743, 0]
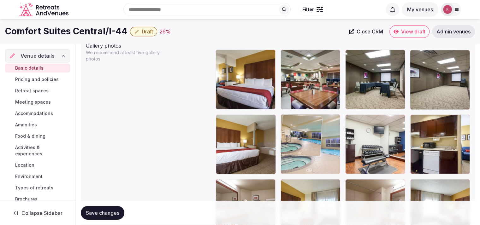
drag, startPoint x: 426, startPoint y: 123, endPoint x: 288, endPoint y: 164, distance: 144.1
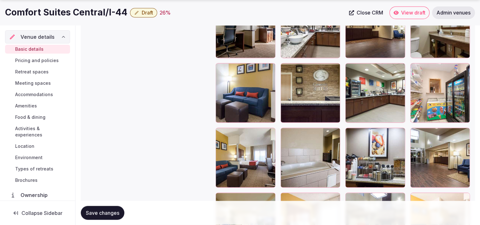
scroll to position [1078, 0]
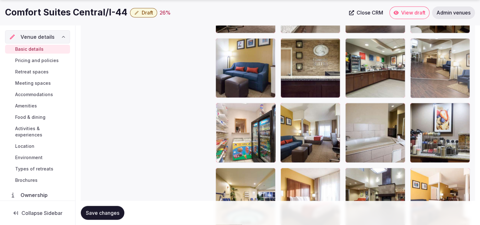
drag, startPoint x: 456, startPoint y: 139, endPoint x: 454, endPoint y: 80, distance: 59.6
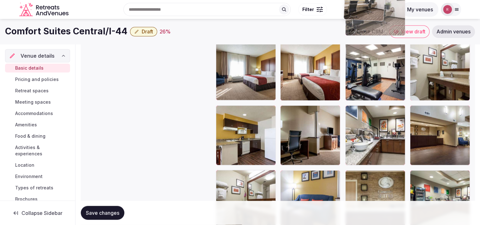
scroll to position [936, 0]
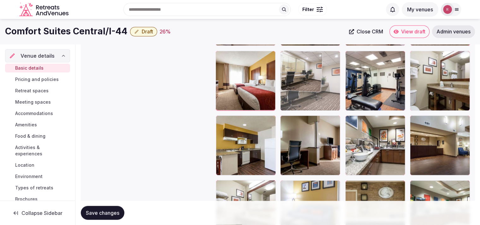
drag, startPoint x: 239, startPoint y: 136, endPoint x: 319, endPoint y: 114, distance: 83.4
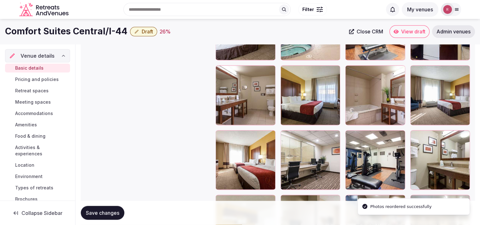
scroll to position [841, 0]
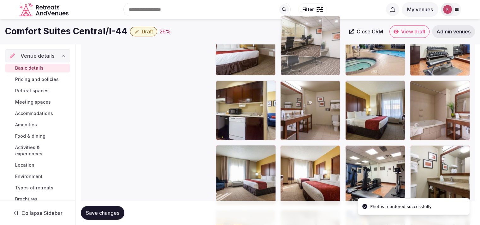
drag, startPoint x: 306, startPoint y: 172, endPoint x: 318, endPoint y: 70, distance: 102.2
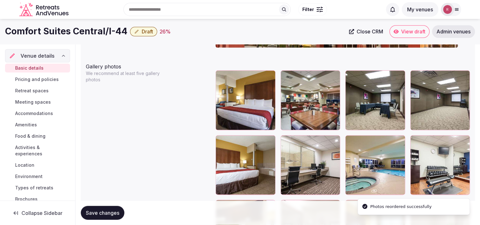
scroll to position [726, 0]
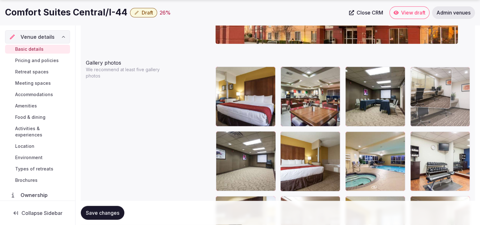
drag, startPoint x: 314, startPoint y: 170, endPoint x: 429, endPoint y: 114, distance: 128.5
click at [429, 114] on body "**********" at bounding box center [240, 79] width 480 height 1611
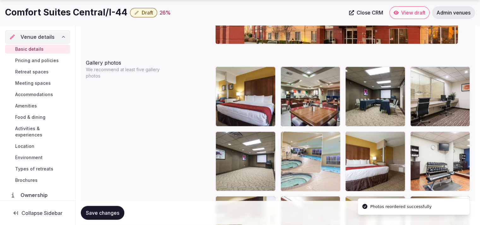
drag, startPoint x: 395, startPoint y: 174, endPoint x: 342, endPoint y: 175, distance: 53.0
click at [342, 175] on body "**********" at bounding box center [240, 79] width 480 height 1611
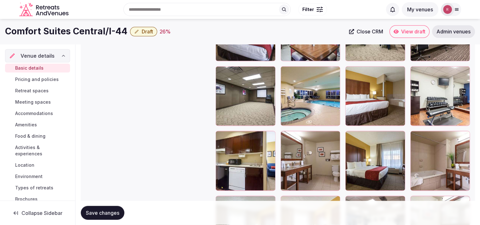
scroll to position [726, 0]
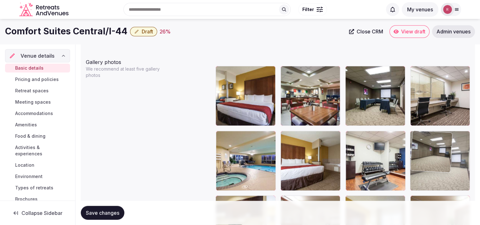
drag, startPoint x: 253, startPoint y: 165, endPoint x: 439, endPoint y: 178, distance: 186.1
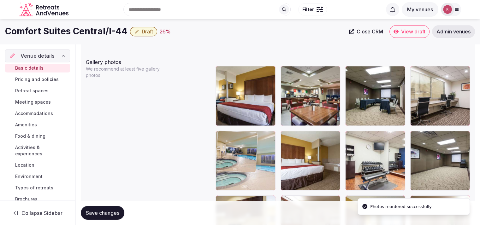
drag, startPoint x: 261, startPoint y: 170, endPoint x: 297, endPoint y: 173, distance: 35.5
click at [297, 173] on body "**********" at bounding box center [240, 79] width 480 height 1611
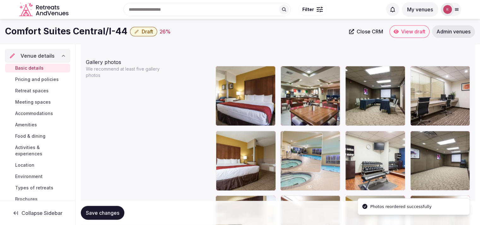
drag, startPoint x: 245, startPoint y: 163, endPoint x: 314, endPoint y: 165, distance: 69.7
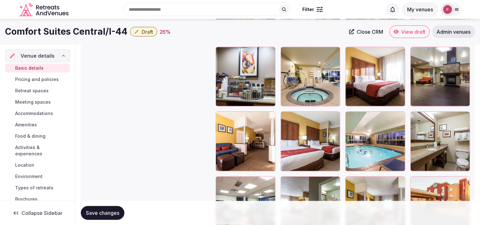
scroll to position [1182, 0]
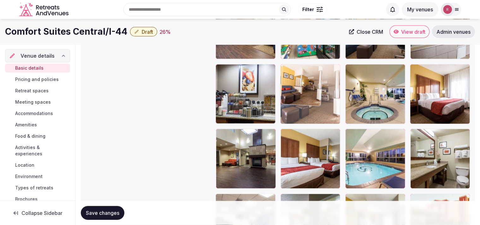
drag, startPoint x: 241, startPoint y: 163, endPoint x: 300, endPoint y: 113, distance: 77.6
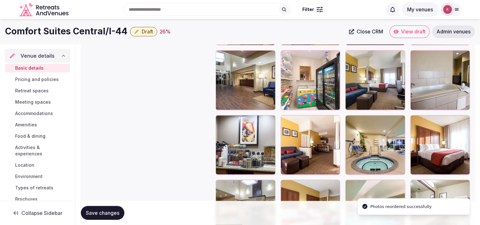
scroll to position [1121, 0]
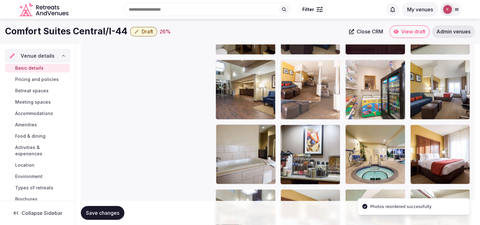
drag, startPoint x: 318, startPoint y: 166, endPoint x: 329, endPoint y: 119, distance: 48.3
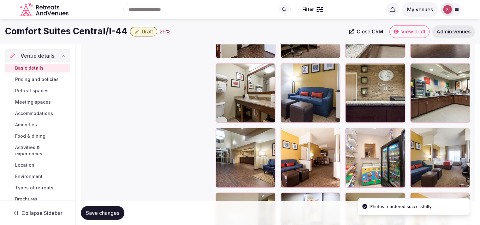
scroll to position [1038, 0]
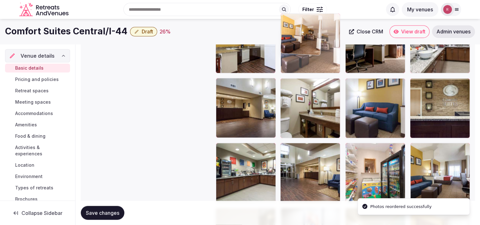
drag, startPoint x: 327, startPoint y: 173, endPoint x: 330, endPoint y: 76, distance: 97.8
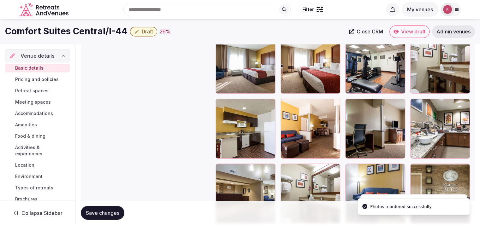
scroll to position [936, 0]
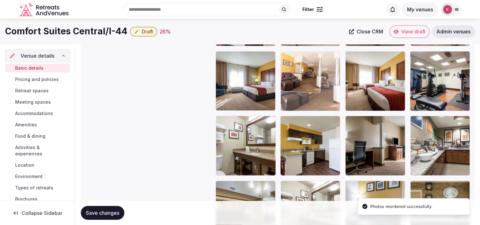
drag, startPoint x: 306, startPoint y: 149, endPoint x: 322, endPoint y: 105, distance: 46.8
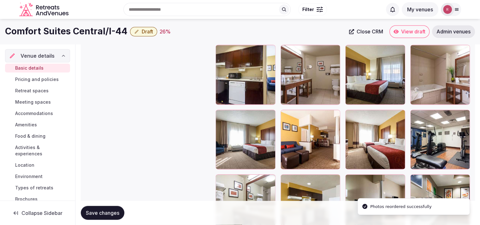
scroll to position [833, 0]
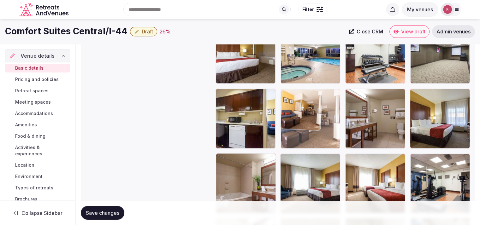
drag, startPoint x: 305, startPoint y: 186, endPoint x: 320, endPoint y: 140, distance: 48.7
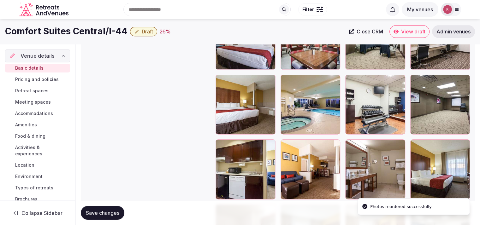
scroll to position [774, 0]
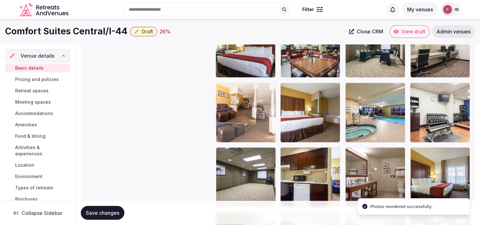
drag, startPoint x: 321, startPoint y: 186, endPoint x: 289, endPoint y: 152, distance: 46.9
click at [289, 152] on body "**********" at bounding box center [240, 31] width 480 height 1611
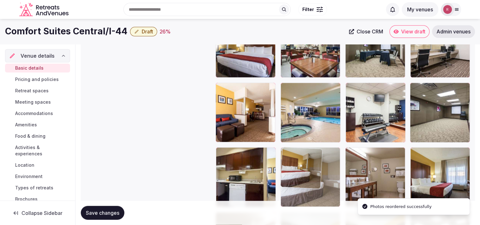
drag, startPoint x: 328, startPoint y: 159, endPoint x: 327, endPoint y: 178, distance: 19.0
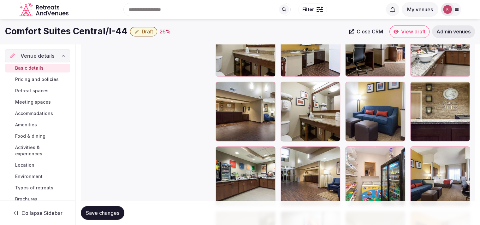
scroll to position [1015, 0]
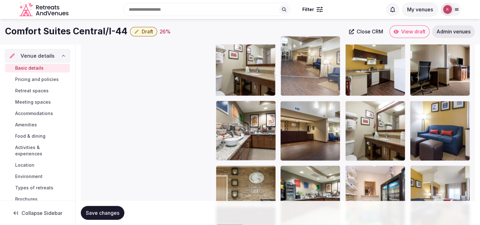
drag, startPoint x: 307, startPoint y: 181, endPoint x: 319, endPoint y: 82, distance: 100.4
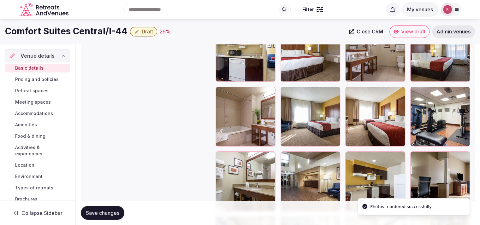
scroll to position [898, 0]
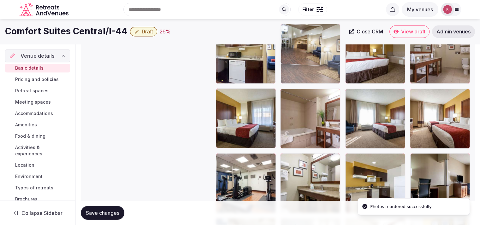
drag, startPoint x: 315, startPoint y: 182, endPoint x: 315, endPoint y: 75, distance: 106.6
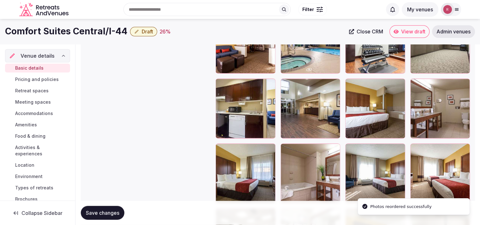
scroll to position [797, 0]
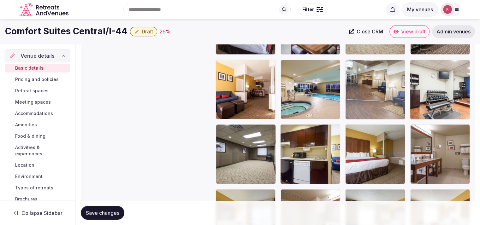
drag, startPoint x: 326, startPoint y: 163, endPoint x: 385, endPoint y: 122, distance: 71.1
click at [385, 122] on body "**********" at bounding box center [240, 8] width 480 height 1611
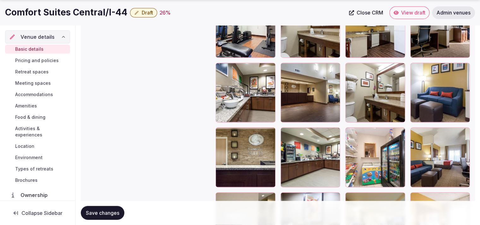
scroll to position [1056, 0]
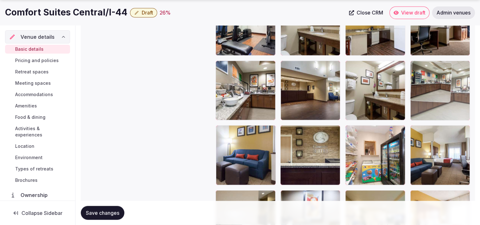
drag, startPoint x: 320, startPoint y: 171, endPoint x: 462, endPoint y: 96, distance: 159.8
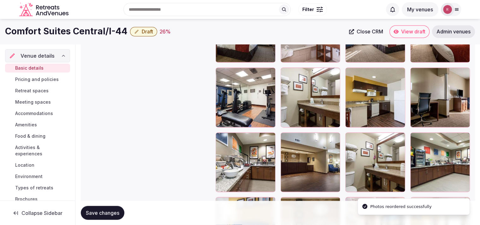
scroll to position [976, 0]
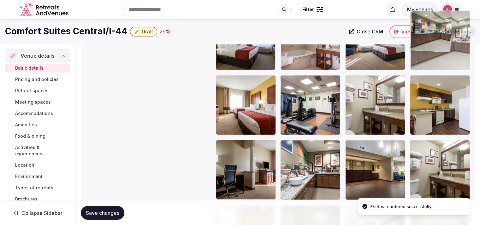
drag, startPoint x: 446, startPoint y: 172, endPoint x: 456, endPoint y: 67, distance: 105.5
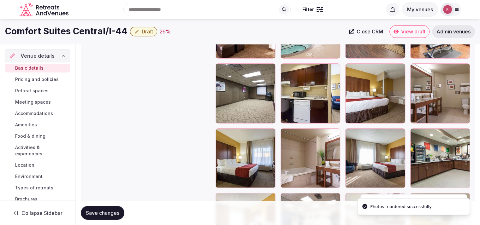
scroll to position [849, 0]
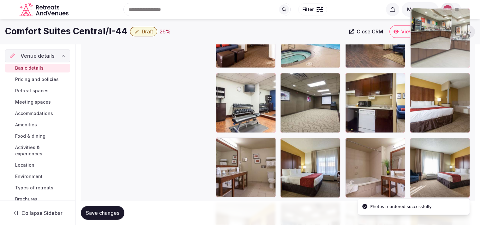
drag, startPoint x: 453, startPoint y: 154, endPoint x: 463, endPoint y: 60, distance: 94.2
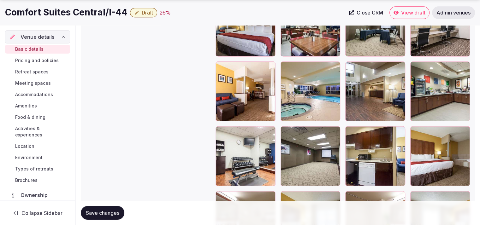
scroll to position [598, 0]
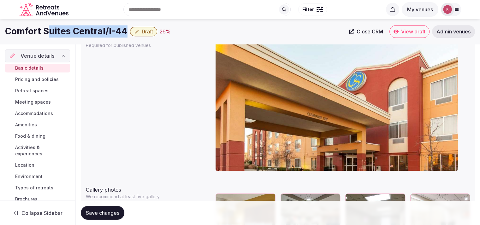
drag, startPoint x: 124, startPoint y: 31, endPoint x: 50, endPoint y: 28, distance: 73.5
click at [50, 28] on h1 "Comfort Suites Central/I-44" at bounding box center [66, 31] width 122 height 12
click at [107, 92] on div "Cover photo Required for published venues" at bounding box center [278, 105] width 384 height 146
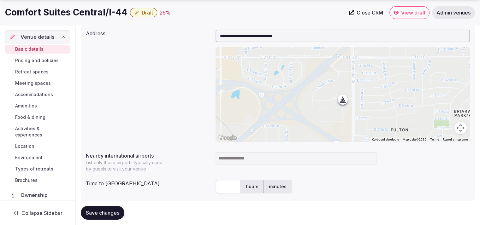
scroll to position [0, 0]
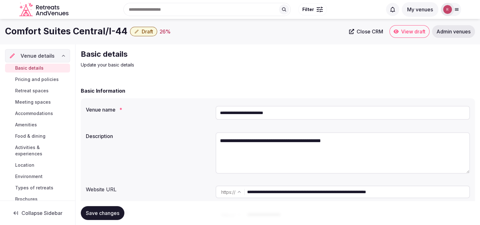
click at [285, 115] on input "**********" at bounding box center [342, 113] width 254 height 14
click at [303, 191] on input "**********" at bounding box center [358, 192] width 222 height 13
click at [287, 114] on input "**********" at bounding box center [342, 113] width 254 height 14
paste input "*"
type input "**********"
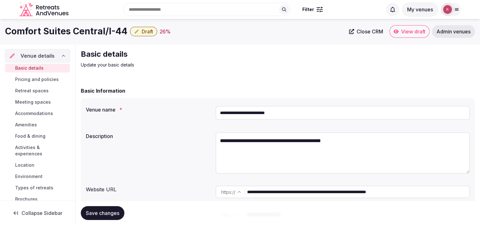
click at [95, 214] on span "Save changes" at bounding box center [102, 213] width 33 height 6
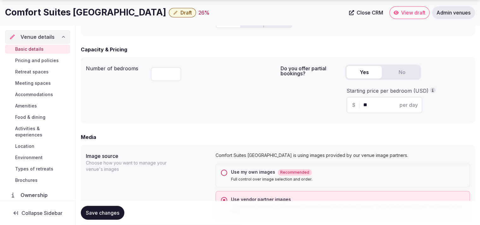
scroll to position [197, 0]
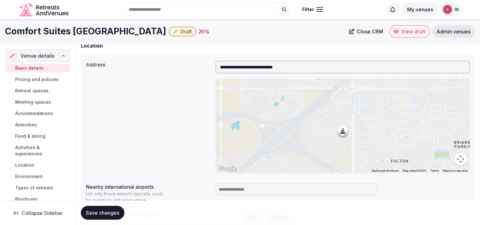
click at [227, 193] on input at bounding box center [295, 189] width 161 height 13
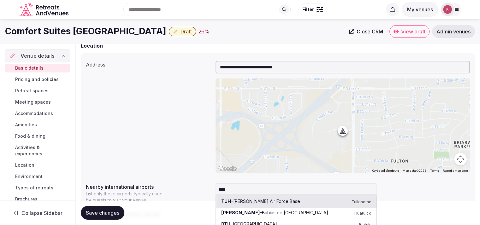
type input "*****"
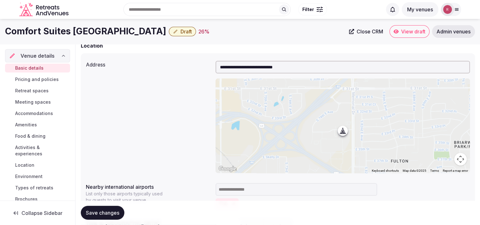
scroll to position [394, 0]
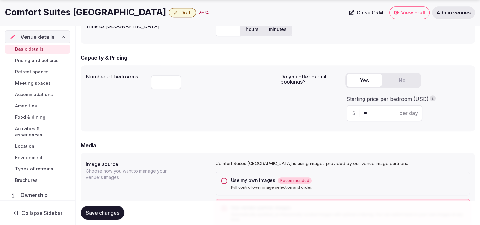
click at [226, 32] on input "text" at bounding box center [227, 29] width 25 height 14
type input "**"
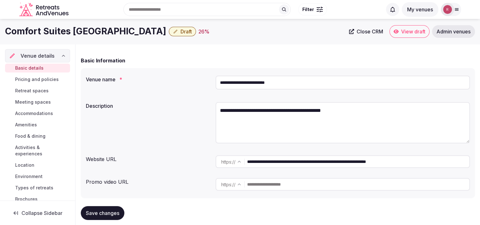
scroll to position [23, 0]
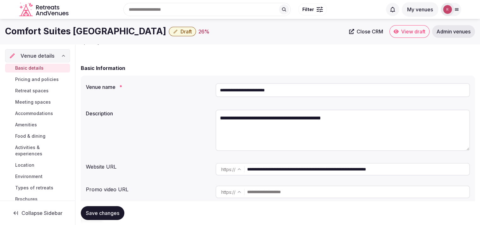
click at [367, 31] on span "Close CRM" at bounding box center [369, 31] width 26 height 6
click at [289, 93] on input "**********" at bounding box center [342, 90] width 254 height 14
paste input "text"
type input "**********"
click at [275, 118] on textarea "**********" at bounding box center [342, 130] width 254 height 41
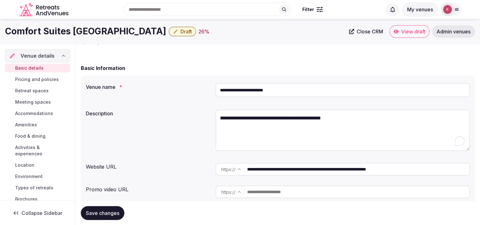
paste textarea "**********"
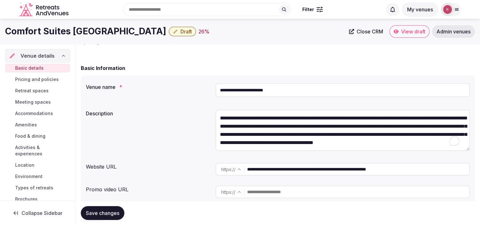
scroll to position [3, 0]
type textarea "**********"
click at [153, 124] on div "**********" at bounding box center [278, 131] width 384 height 48
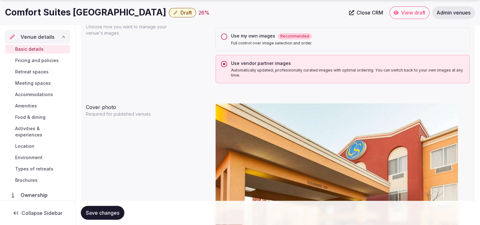
scroll to position [576, 0]
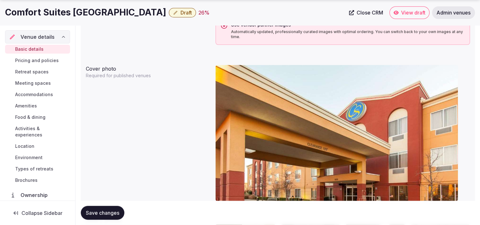
click at [105, 212] on span "Save changes" at bounding box center [102, 213] width 33 height 6
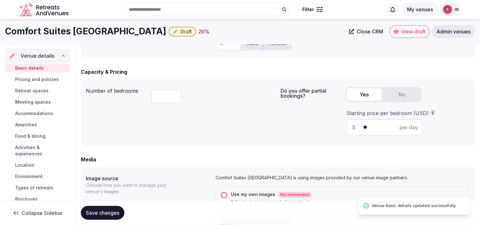
scroll to position [0, 0]
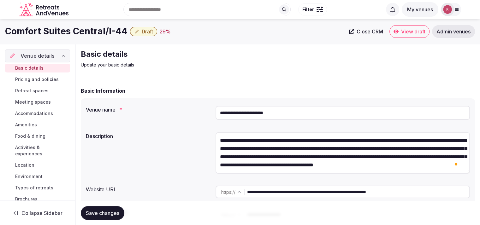
click at [268, 111] on input "**********" at bounding box center [342, 113] width 254 height 14
click at [143, 34] on span "Draft" at bounding box center [147, 31] width 11 height 6
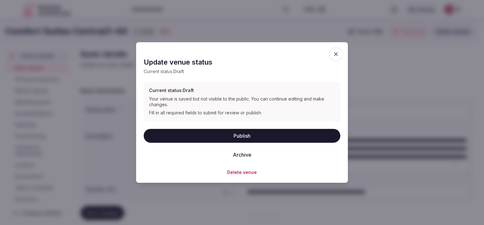
click at [184, 135] on button "Publish" at bounding box center [242, 136] width 197 height 14
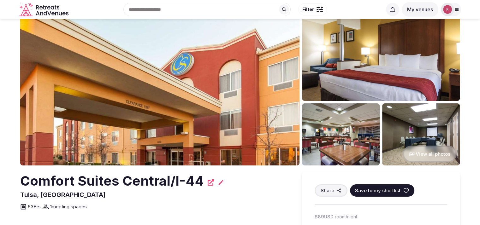
scroll to position [216, 0]
